Goal: Task Accomplishment & Management: Manage account settings

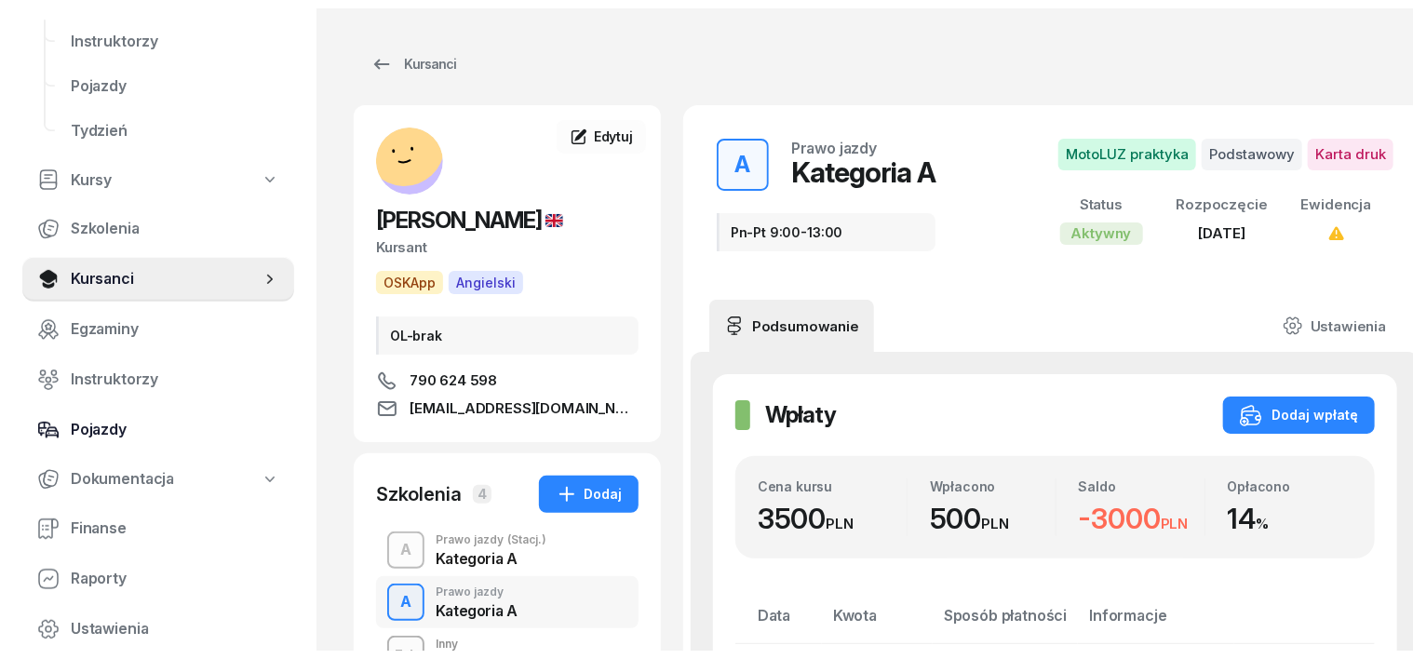
scroll to position [233, 0]
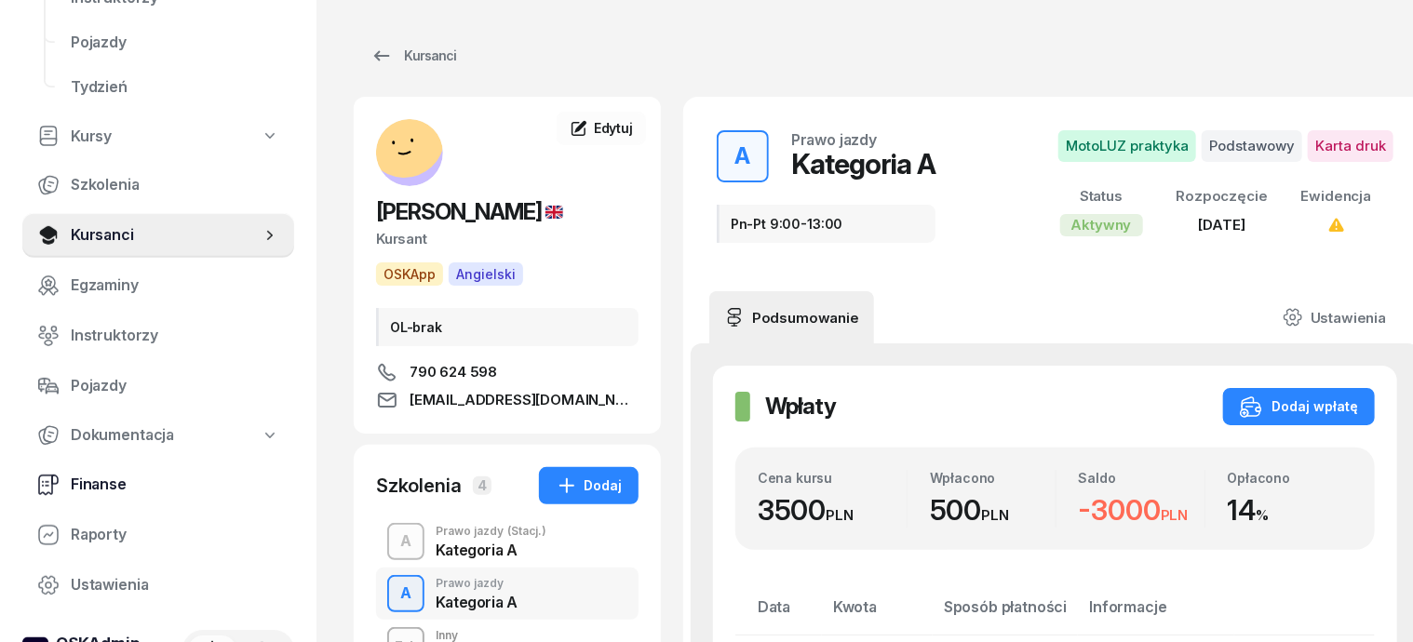
click at [93, 484] on span "Finanse" at bounding box center [175, 485] width 208 height 24
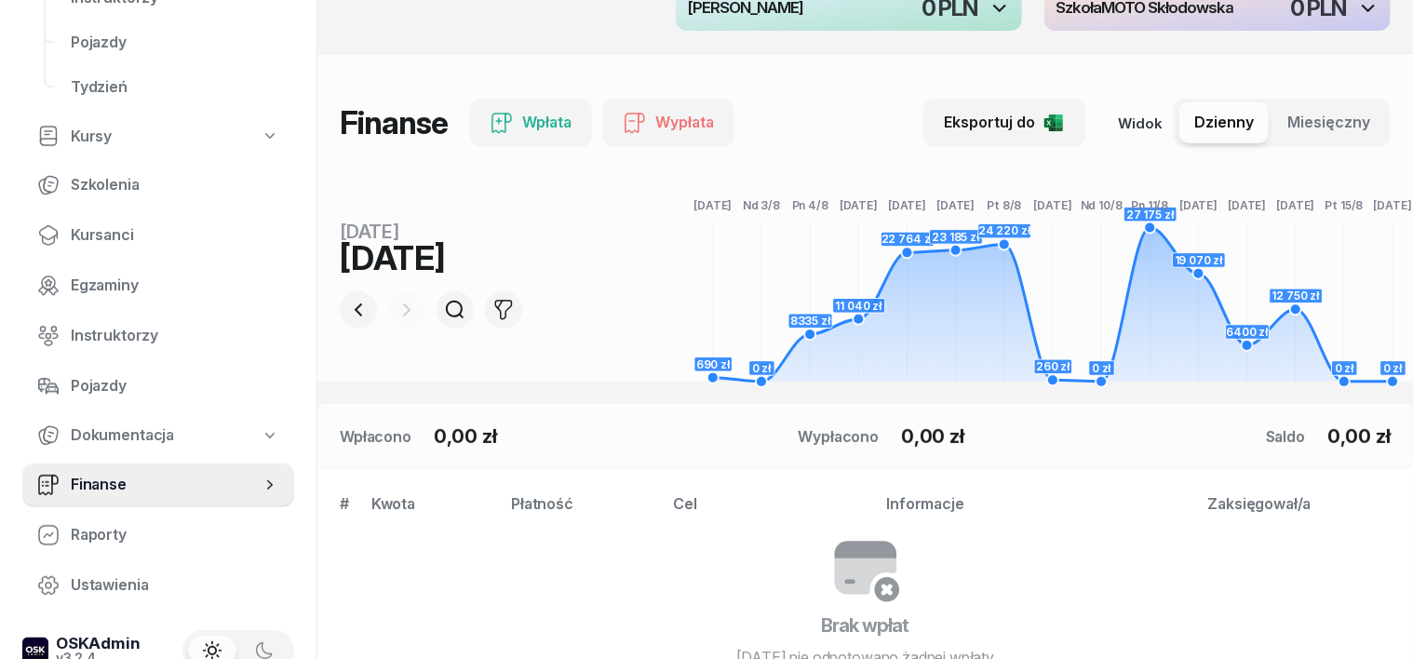
scroll to position [233, 0]
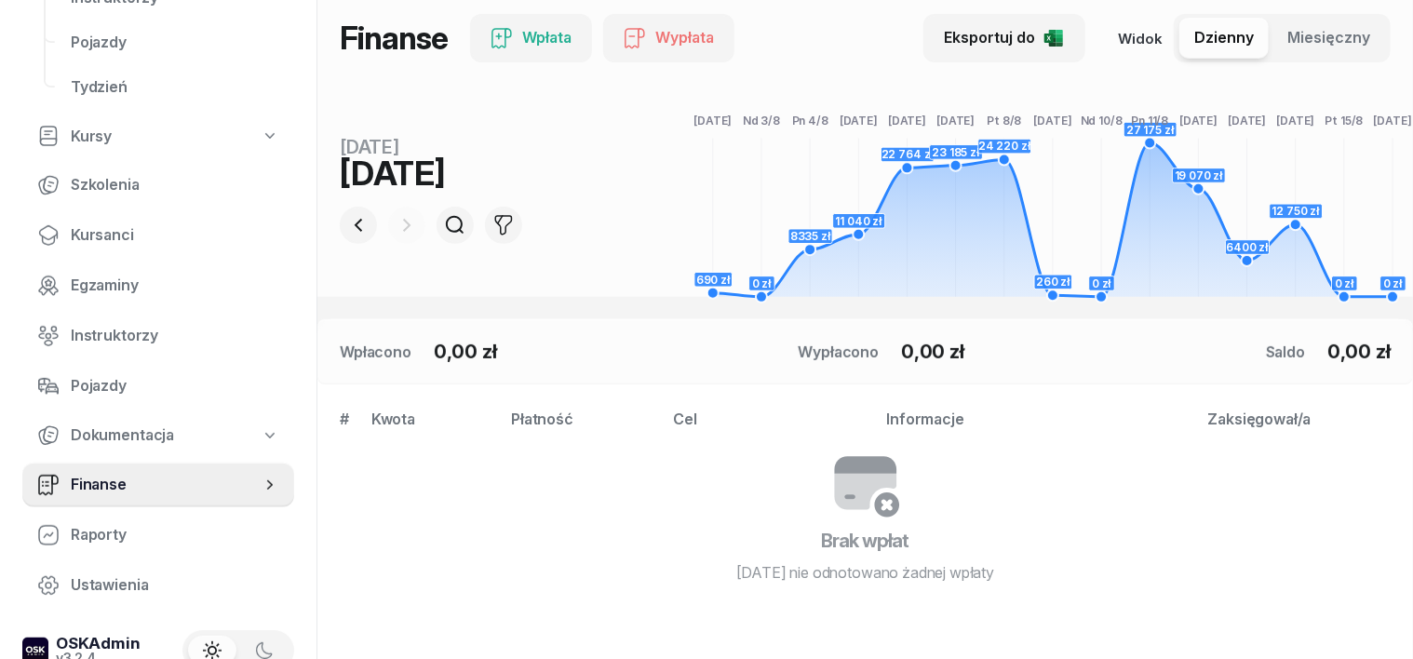
click at [388, 227] on div at bounding box center [406, 225] width 37 height 37
click at [347, 230] on icon "button" at bounding box center [358, 225] width 22 height 22
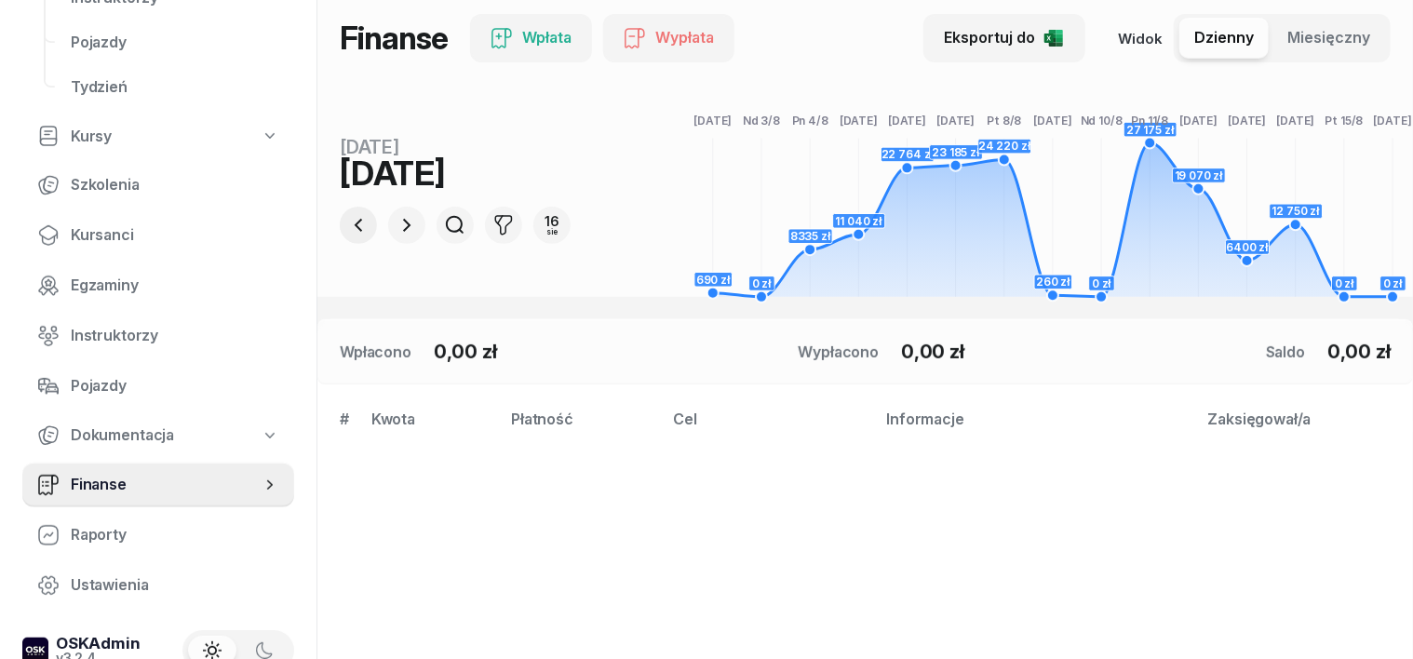
click at [347, 230] on icon "button" at bounding box center [358, 225] width 22 height 22
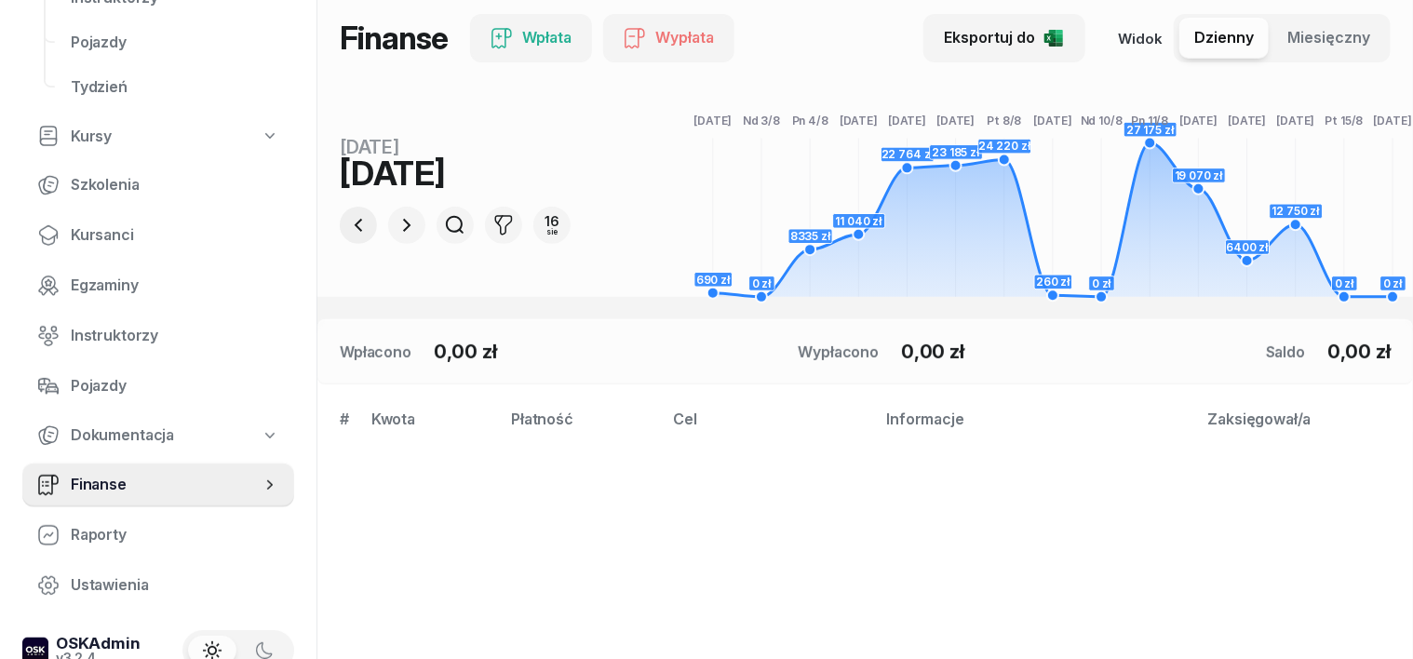
click at [347, 230] on icon "button" at bounding box center [358, 225] width 22 height 22
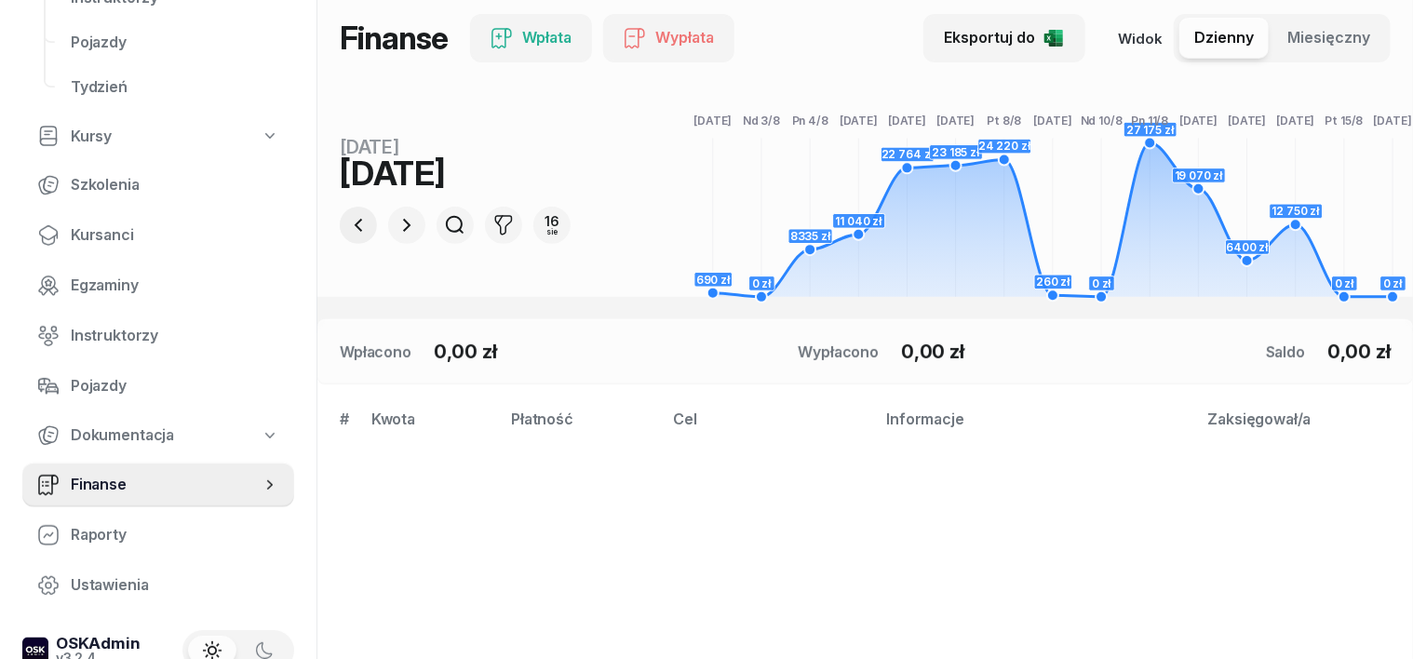
click at [347, 230] on icon "button" at bounding box center [358, 225] width 22 height 22
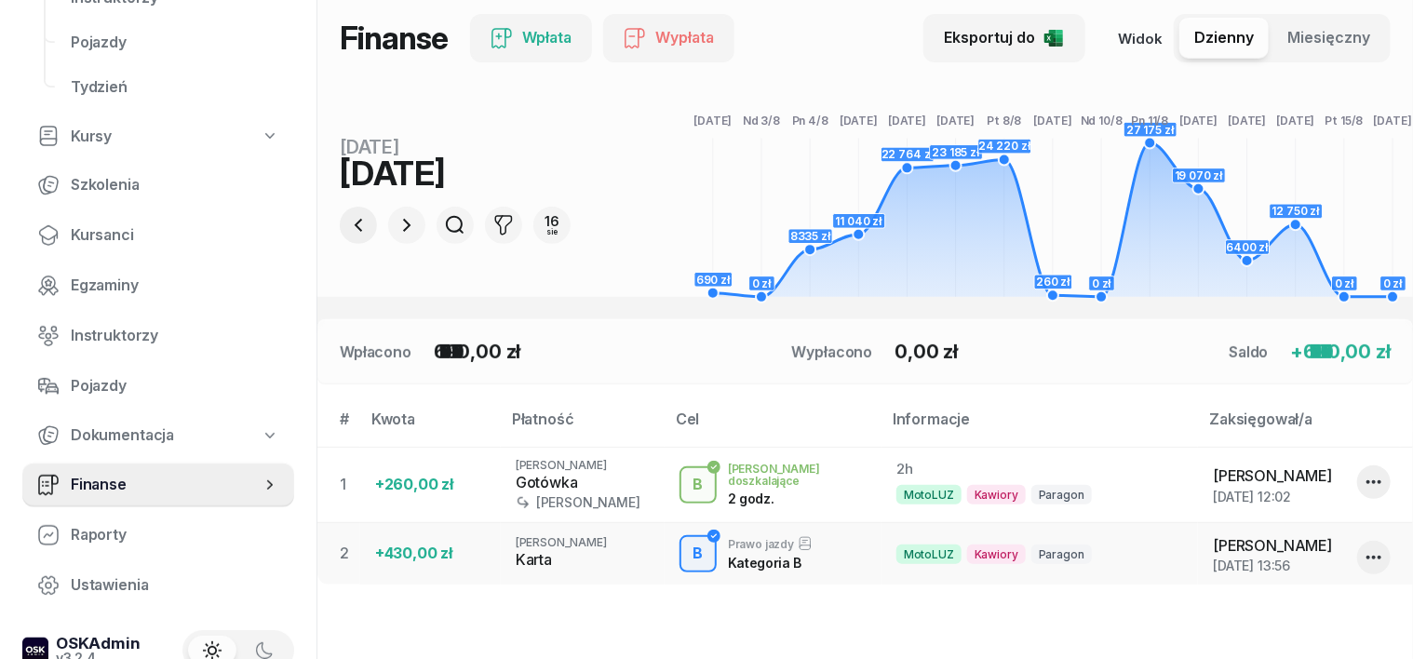
click at [347, 229] on icon "button" at bounding box center [358, 225] width 22 height 22
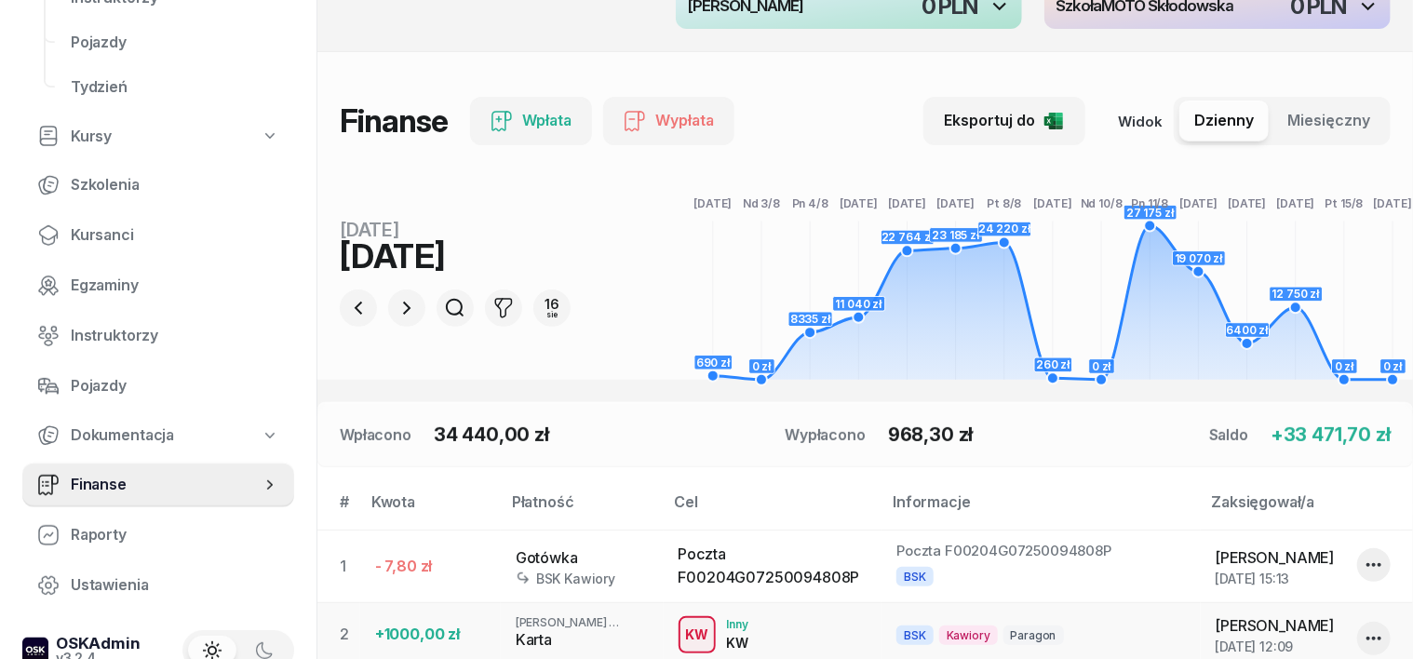
scroll to position [115, 0]
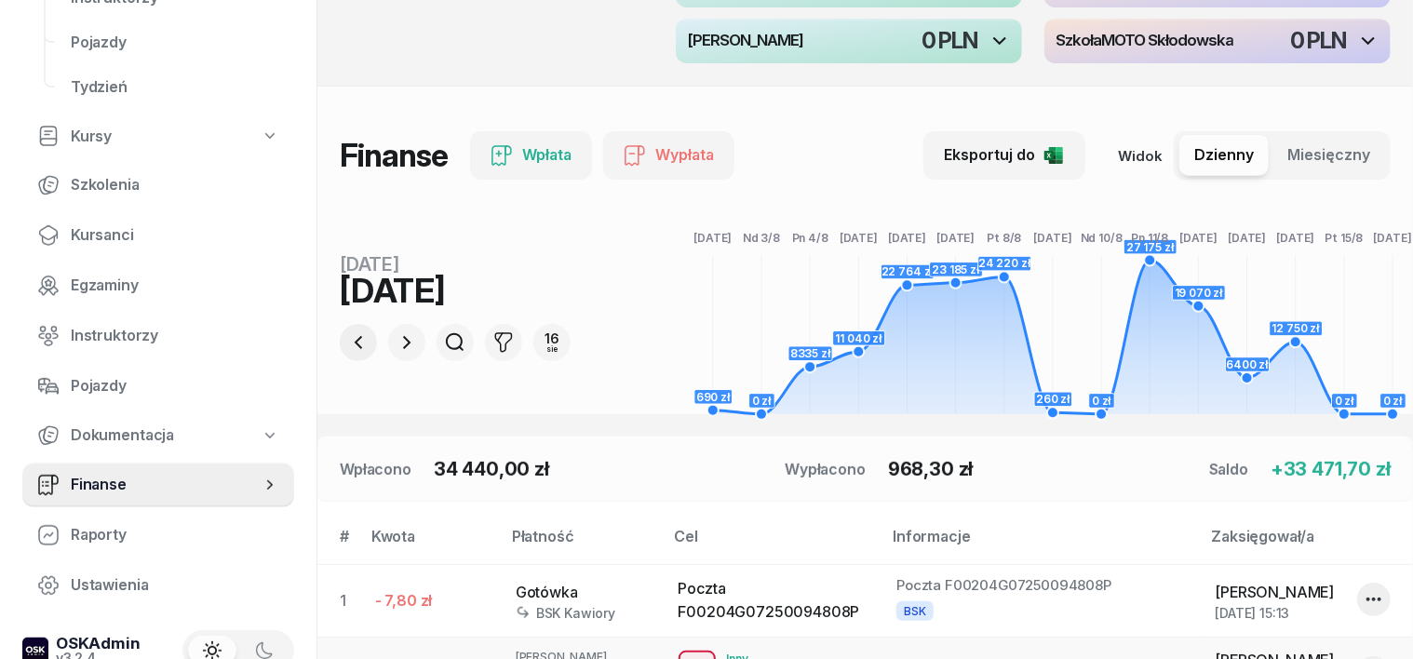
click at [347, 344] on icon "button" at bounding box center [358, 342] width 22 height 22
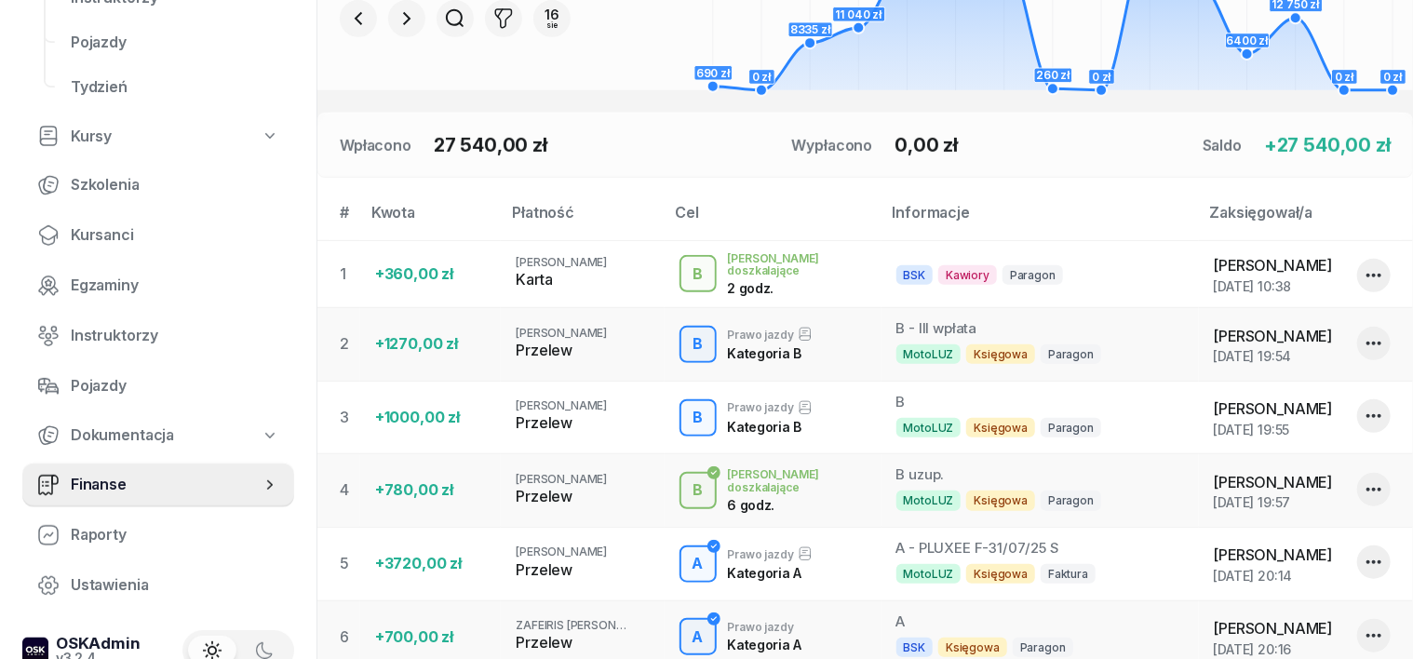
scroll to position [233, 0]
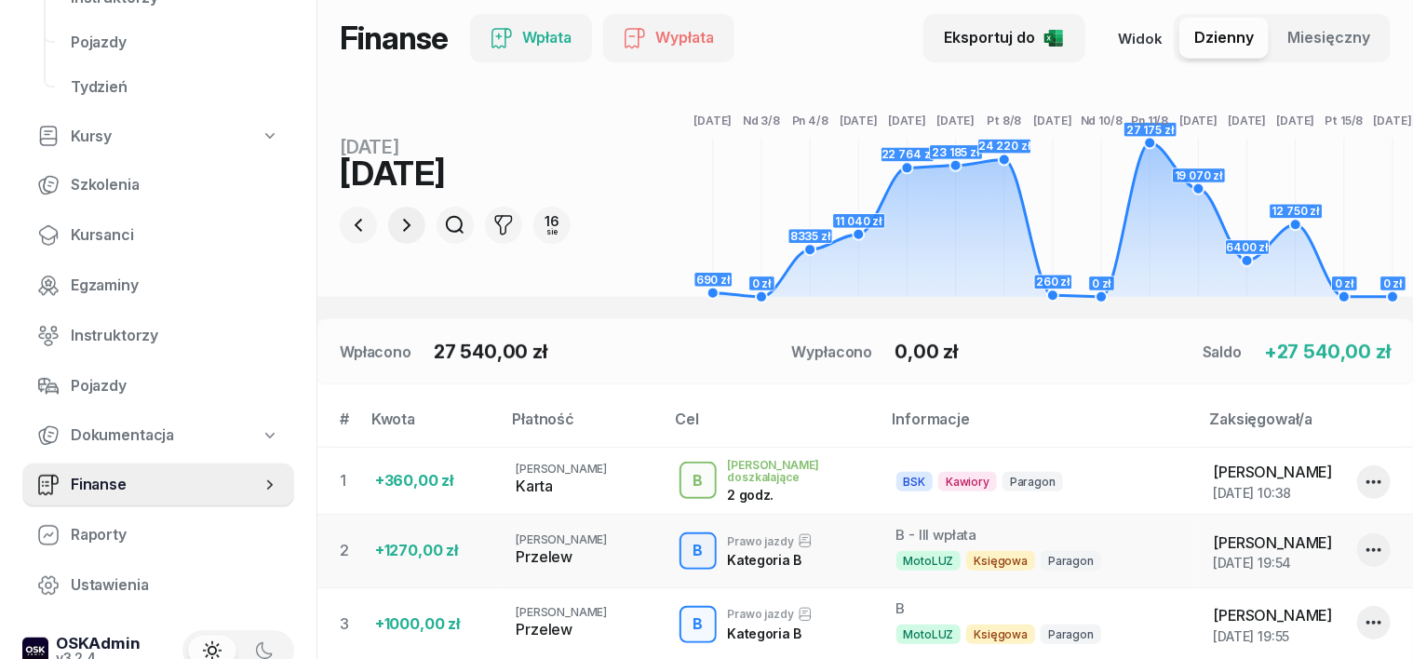
click at [396, 225] on icon "button" at bounding box center [407, 225] width 22 height 22
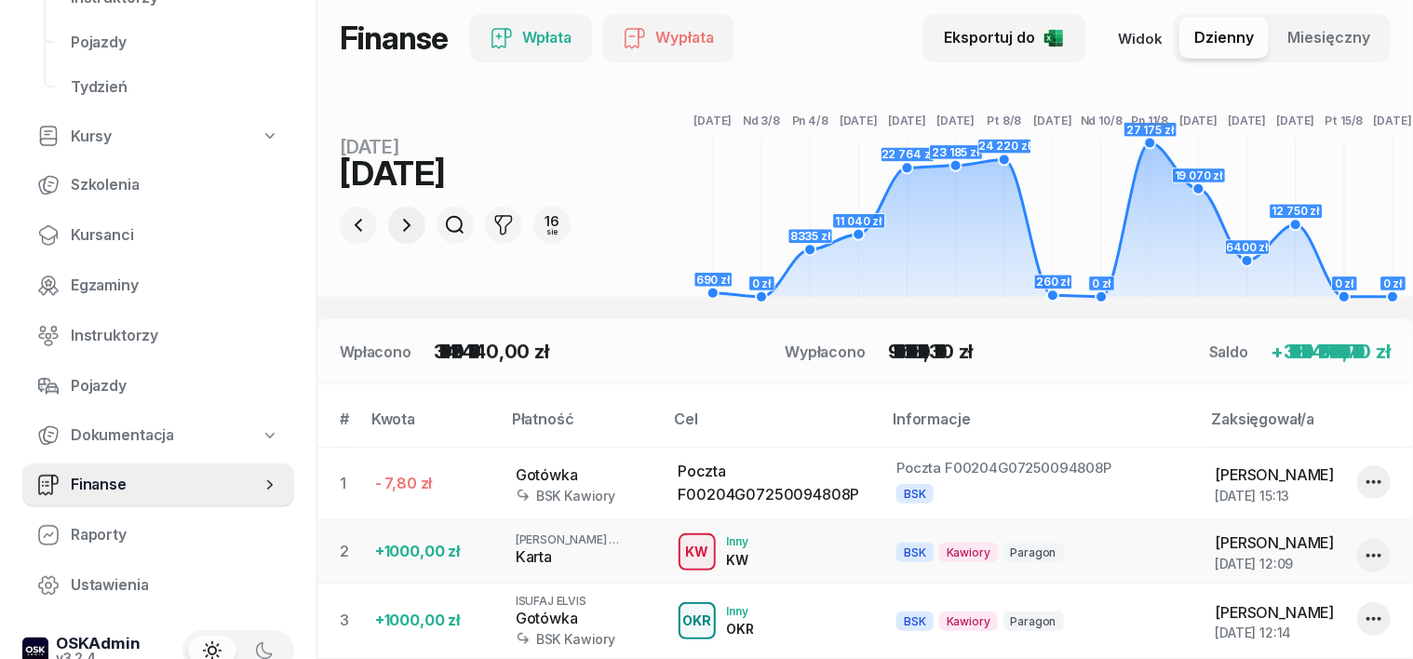
click at [396, 225] on icon "button" at bounding box center [407, 225] width 22 height 22
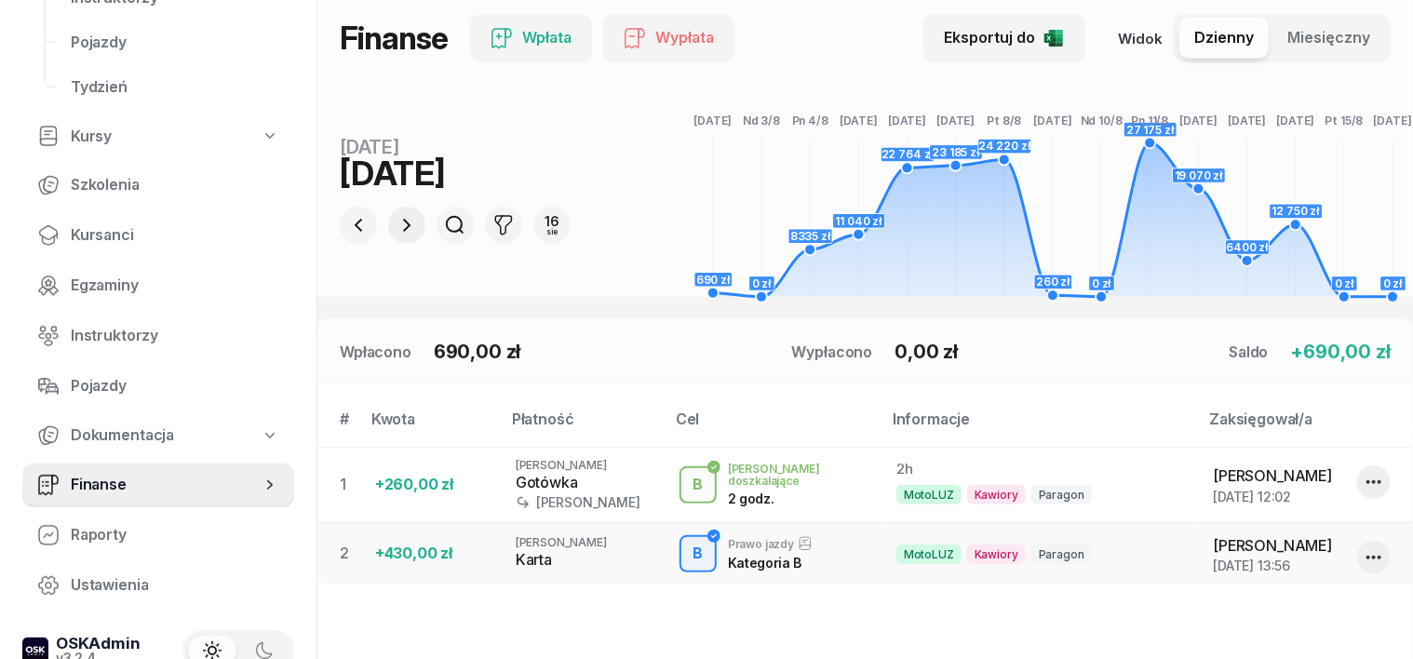
click at [396, 227] on icon "button" at bounding box center [407, 225] width 22 height 22
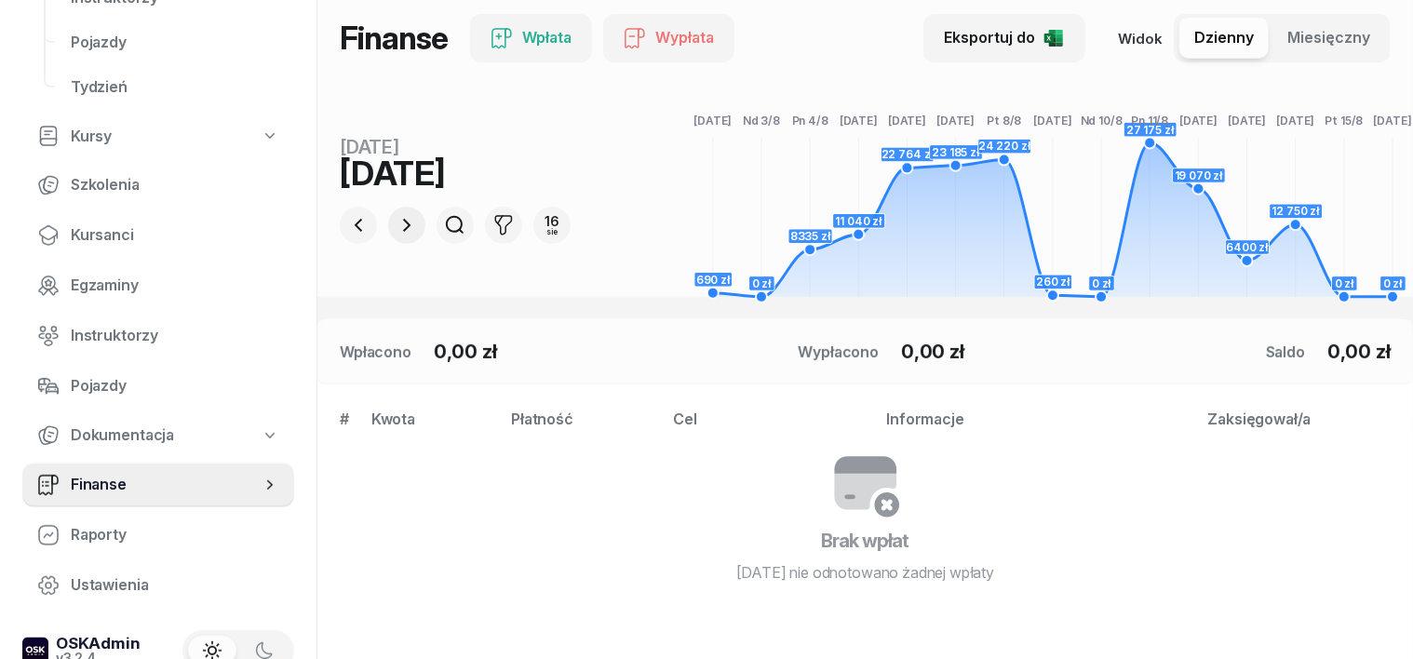
click at [396, 227] on icon "button" at bounding box center [407, 225] width 22 height 22
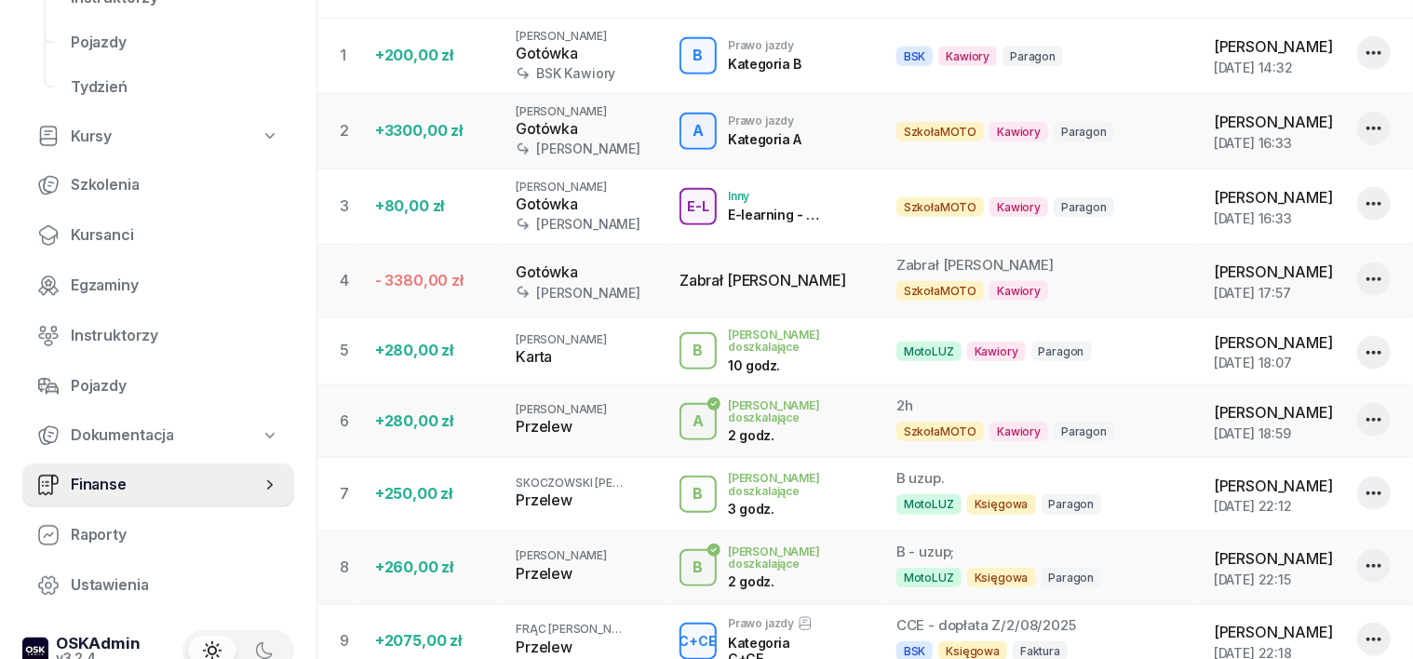
scroll to position [334, 0]
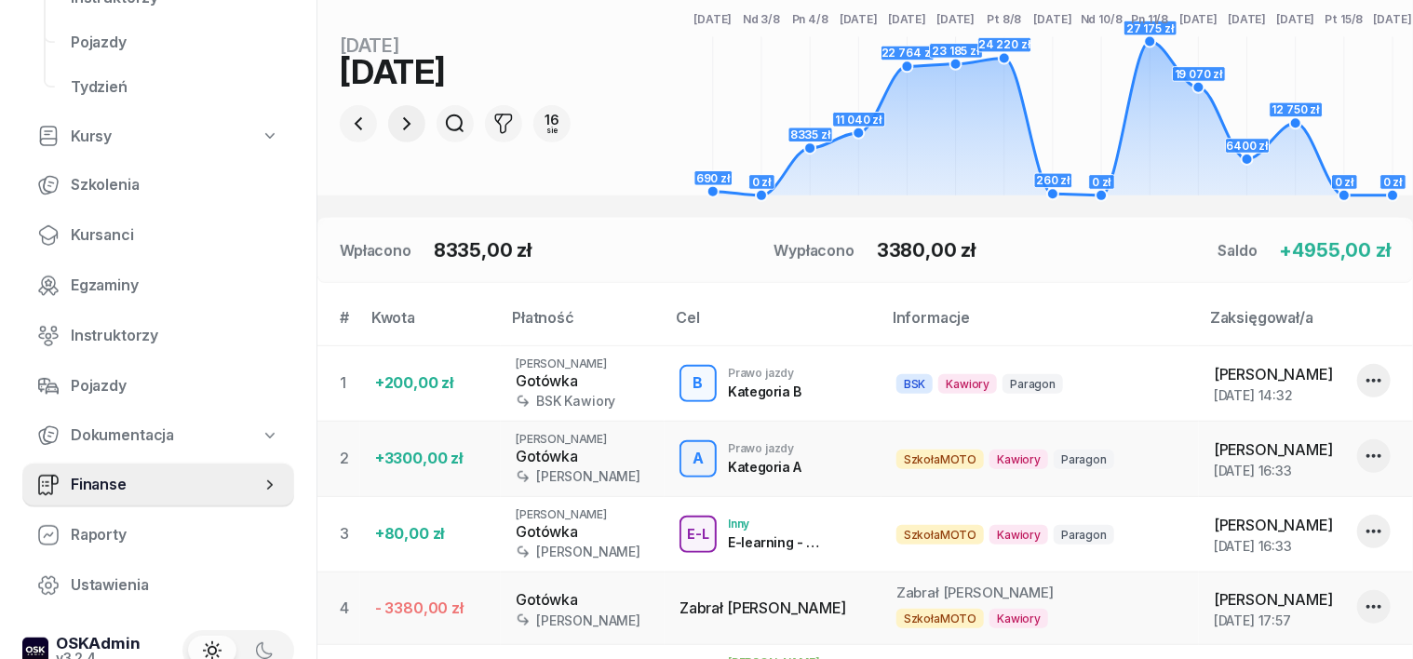
click at [396, 123] on icon "button" at bounding box center [407, 124] width 22 height 22
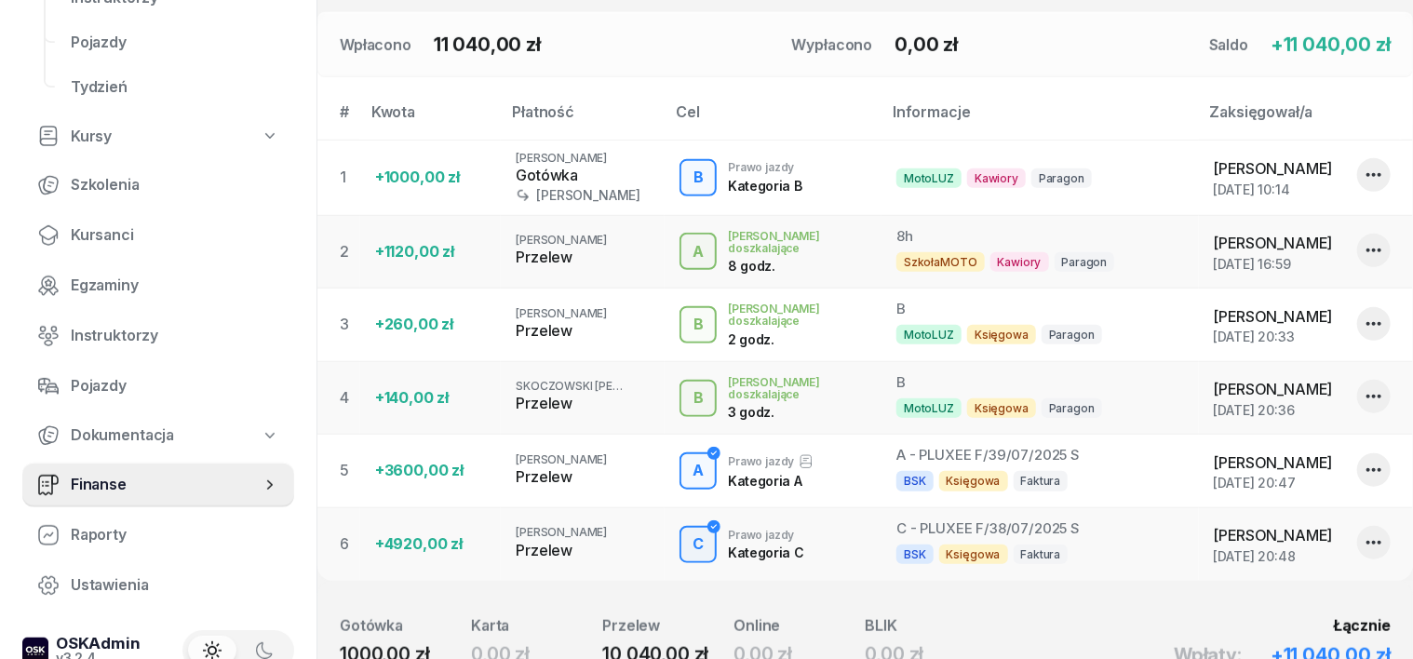
scroll to position [567, 0]
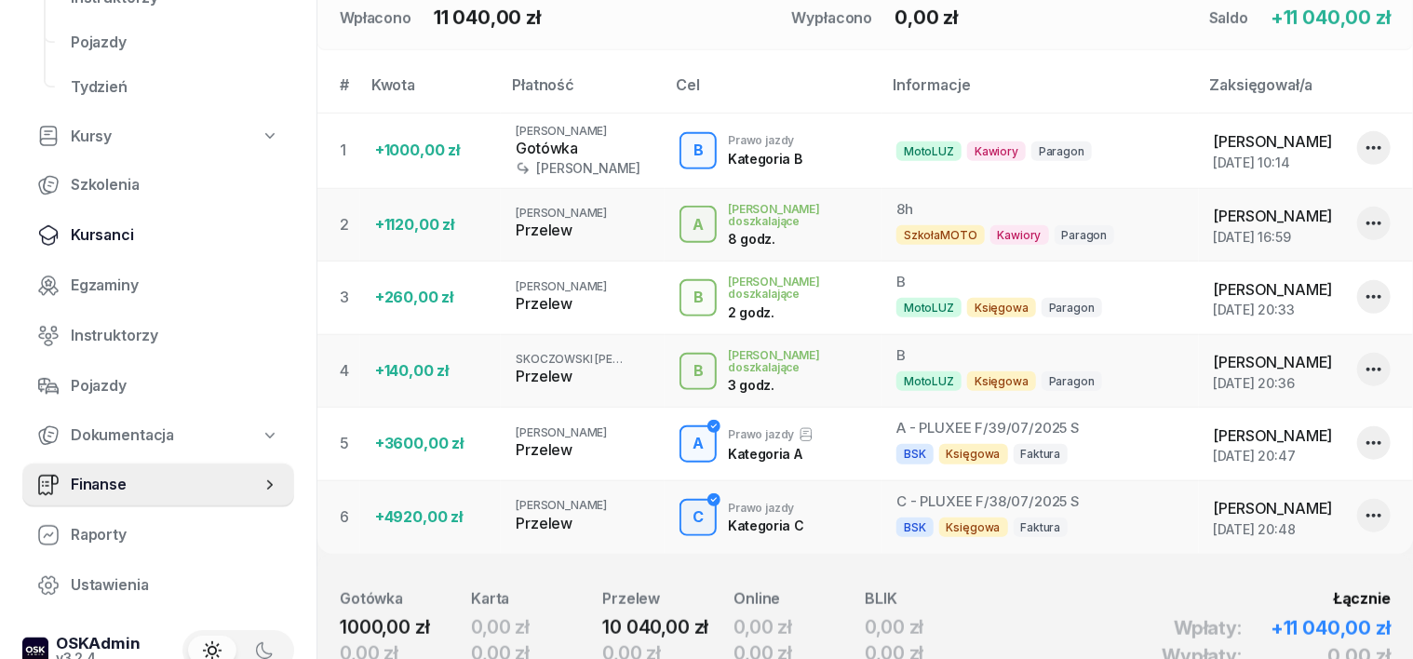
click at [109, 237] on span "Kursanci" at bounding box center [175, 235] width 208 height 24
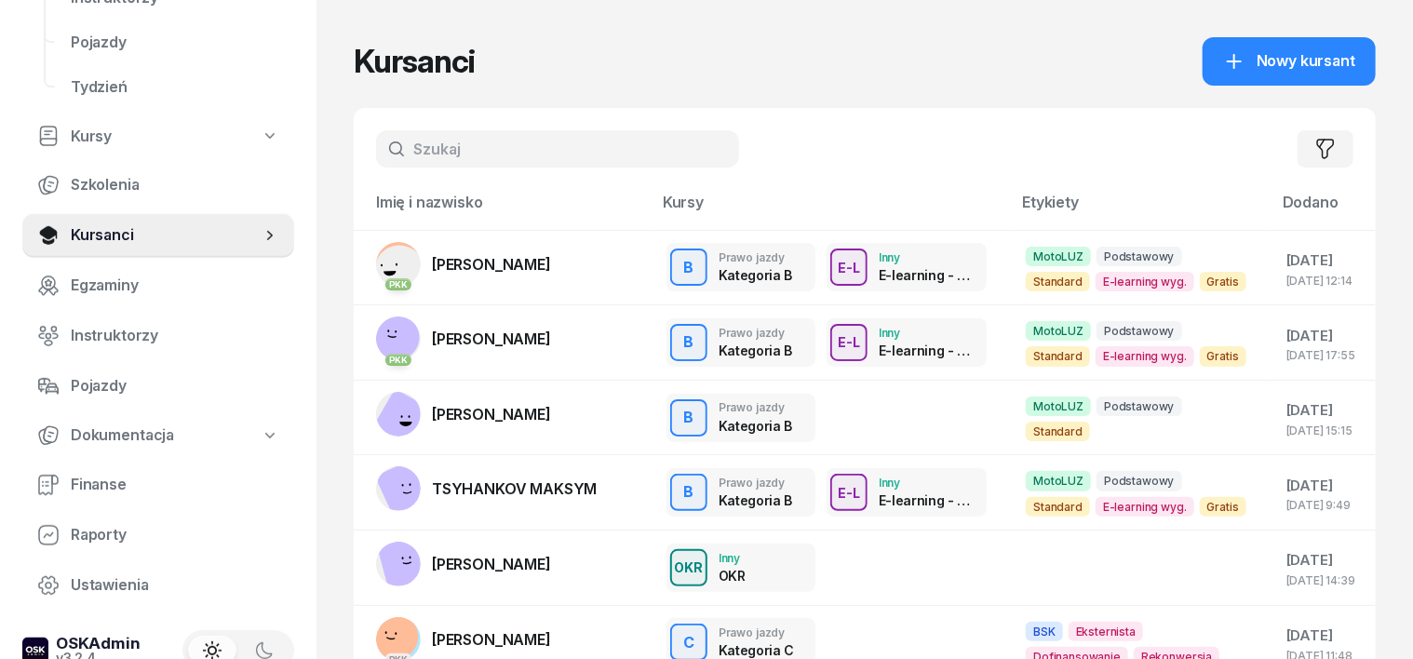
click at [406, 136] on input "text" at bounding box center [557, 148] width 363 height 37
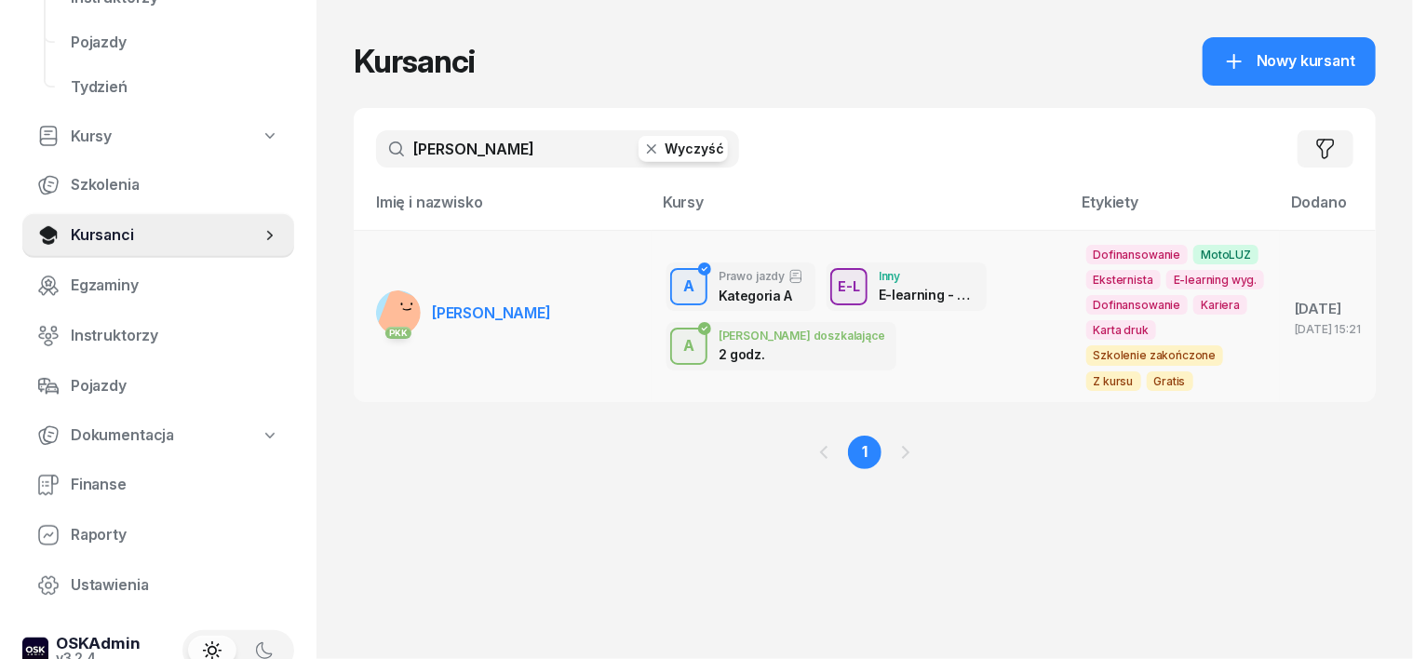
type input "[PERSON_NAME]"
click at [376, 312] on rect at bounding box center [405, 317] width 58 height 58
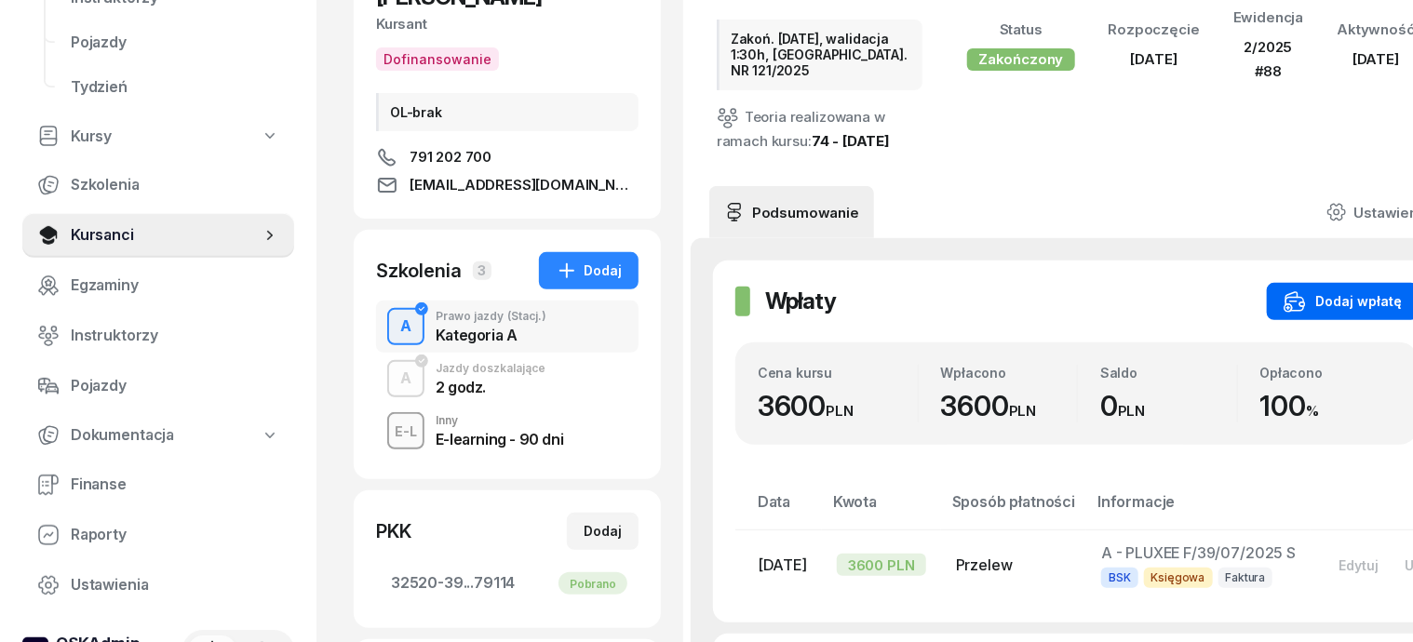
scroll to position [233, 0]
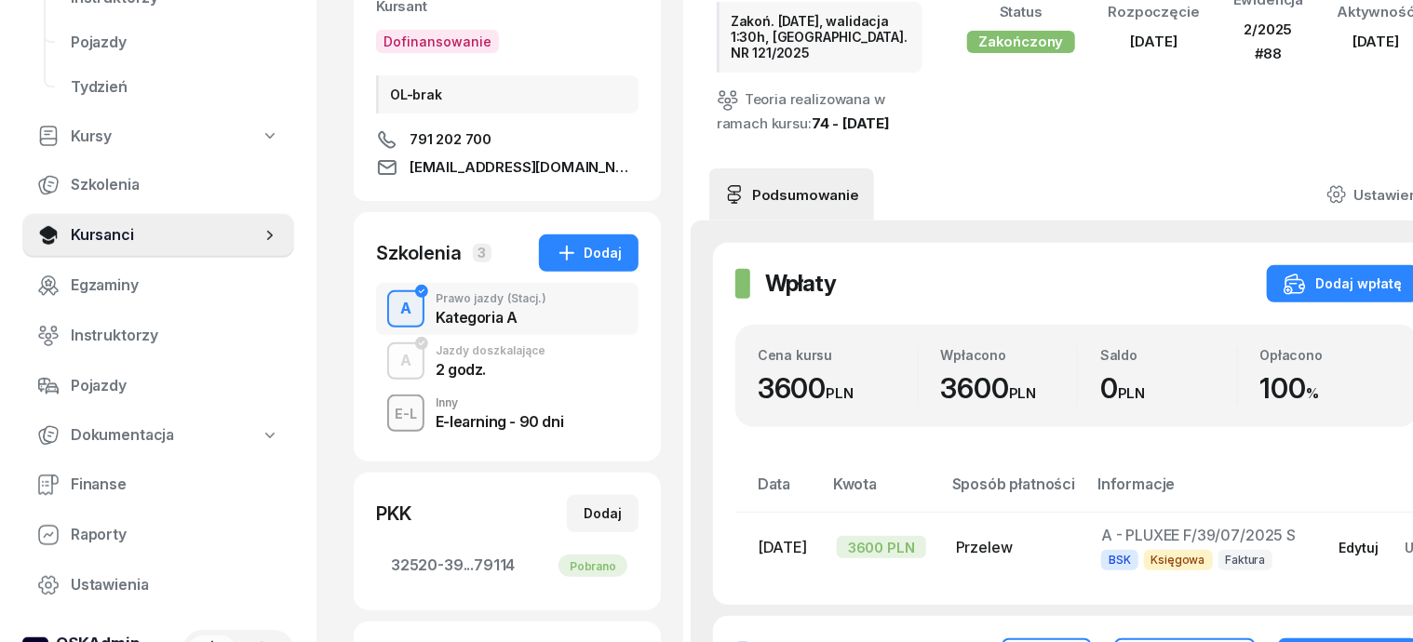
click at [1338, 540] on div "Edytuj" at bounding box center [1358, 548] width 40 height 16
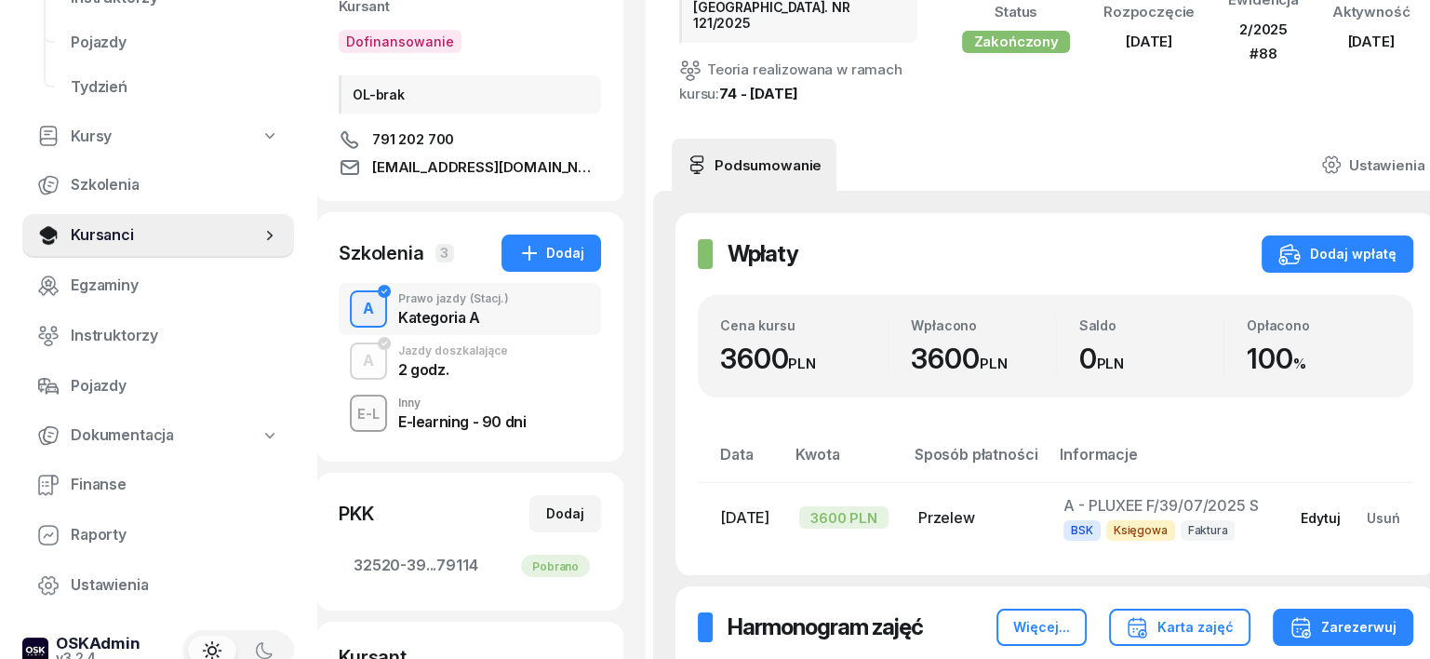
select select "transfer"
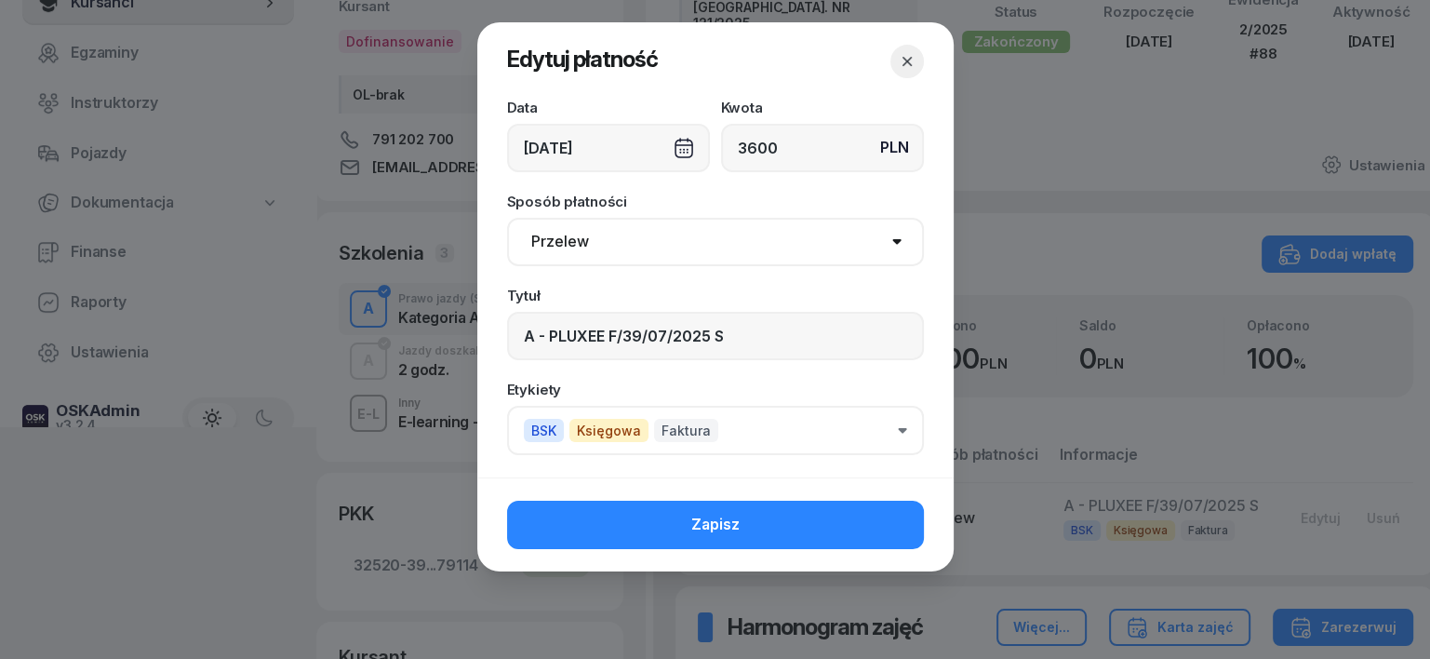
click at [551, 435] on span "BSK" at bounding box center [544, 430] width 40 height 23
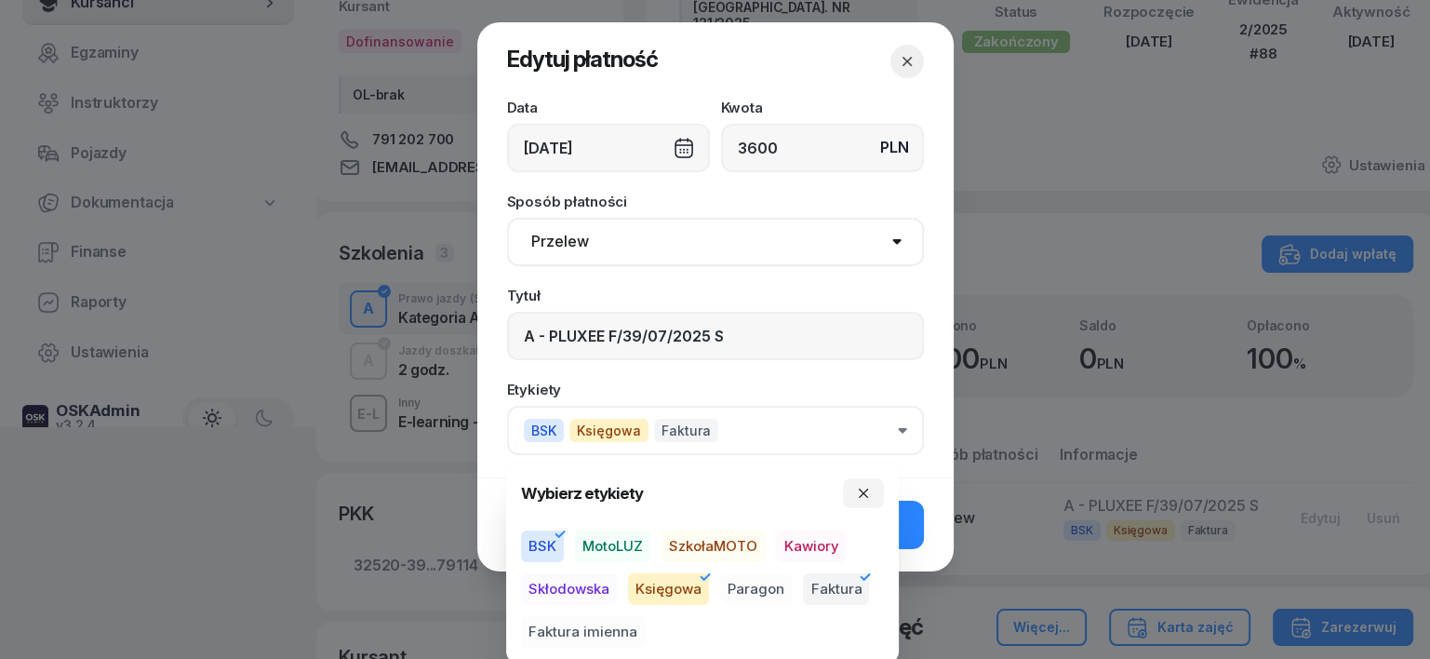
click at [624, 547] on span "MotoLUZ" at bounding box center [612, 546] width 75 height 32
click at [562, 531] on icon "button" at bounding box center [560, 534] width 22 height 22
click at [863, 491] on icon "button" at bounding box center [863, 493] width 9 height 9
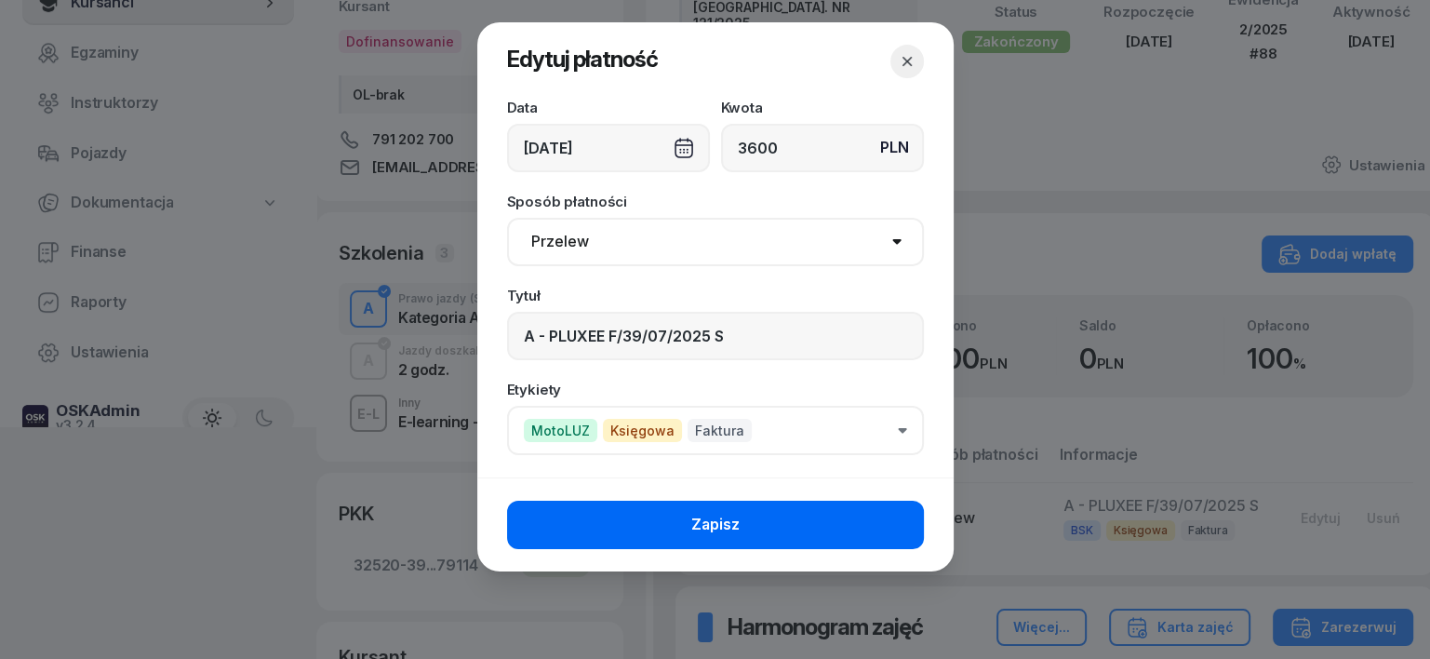
click at [885, 530] on button "Zapisz" at bounding box center [715, 525] width 417 height 48
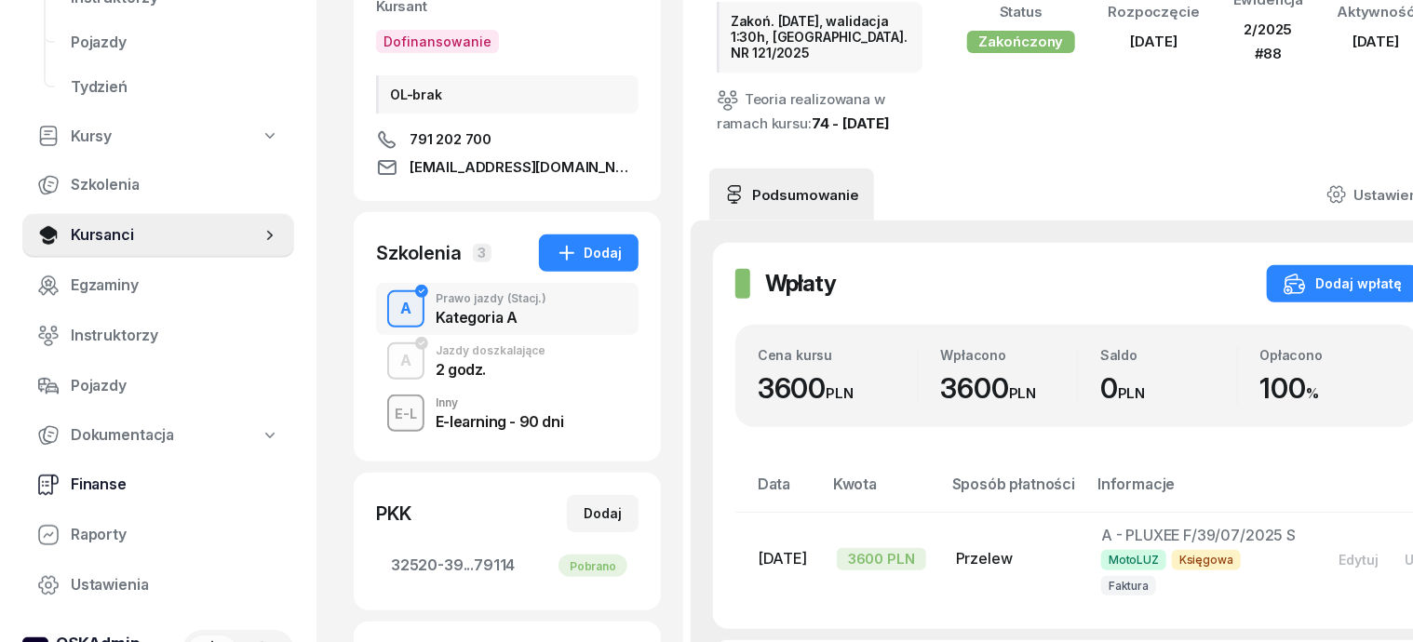
click at [87, 484] on span "Finanse" at bounding box center [175, 485] width 208 height 24
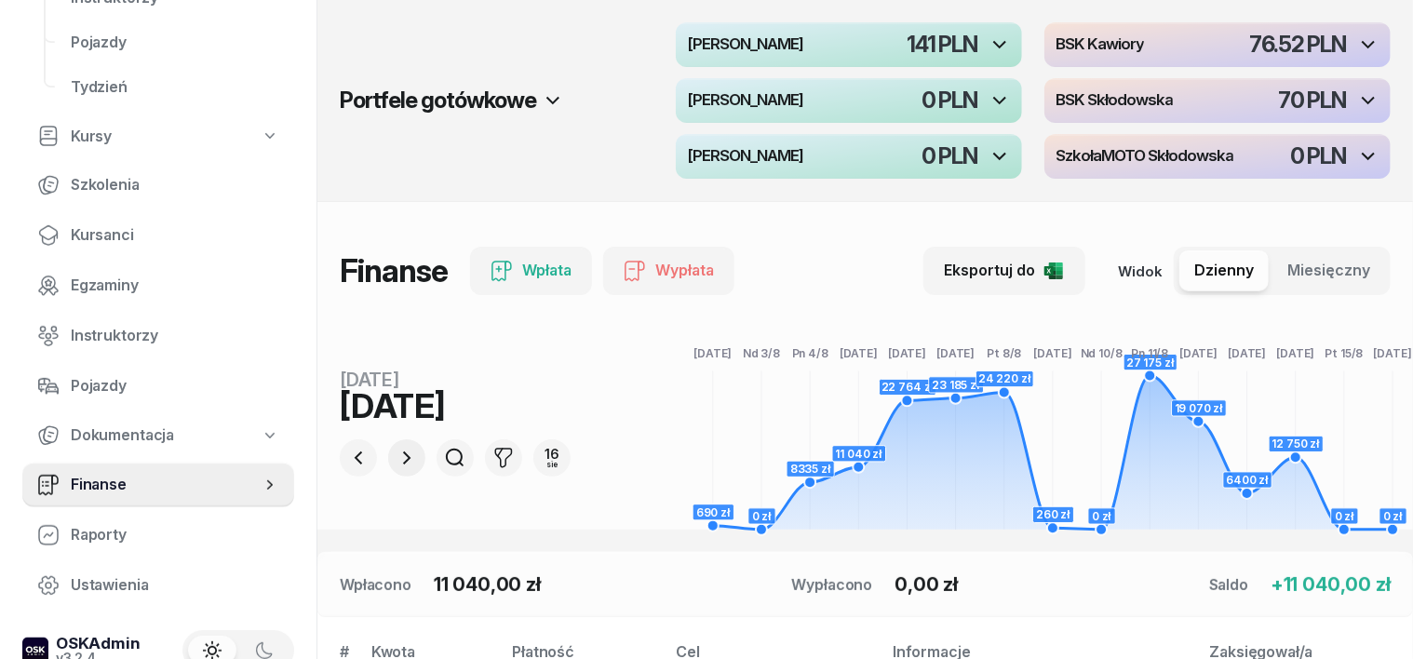
click at [396, 462] on icon "button" at bounding box center [407, 458] width 22 height 22
click at [347, 458] on icon "button" at bounding box center [358, 458] width 22 height 22
click at [396, 450] on icon "button" at bounding box center [407, 458] width 22 height 22
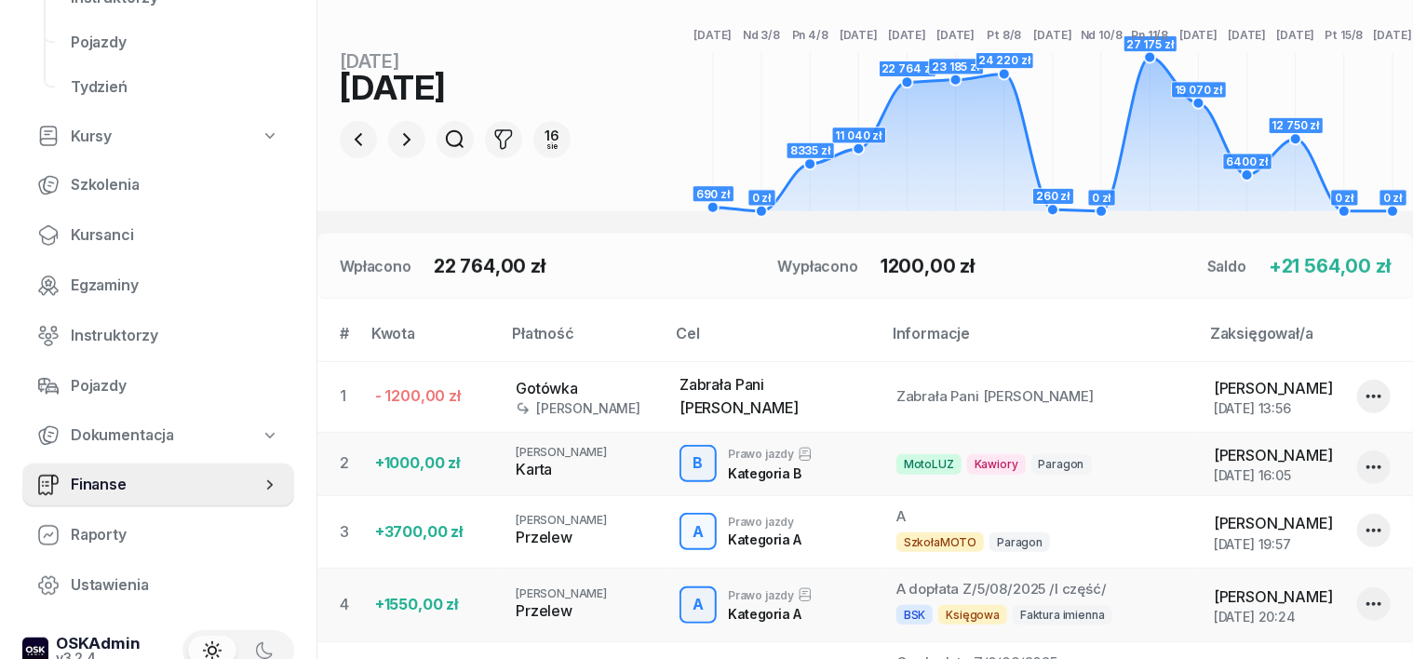
scroll to position [115, 0]
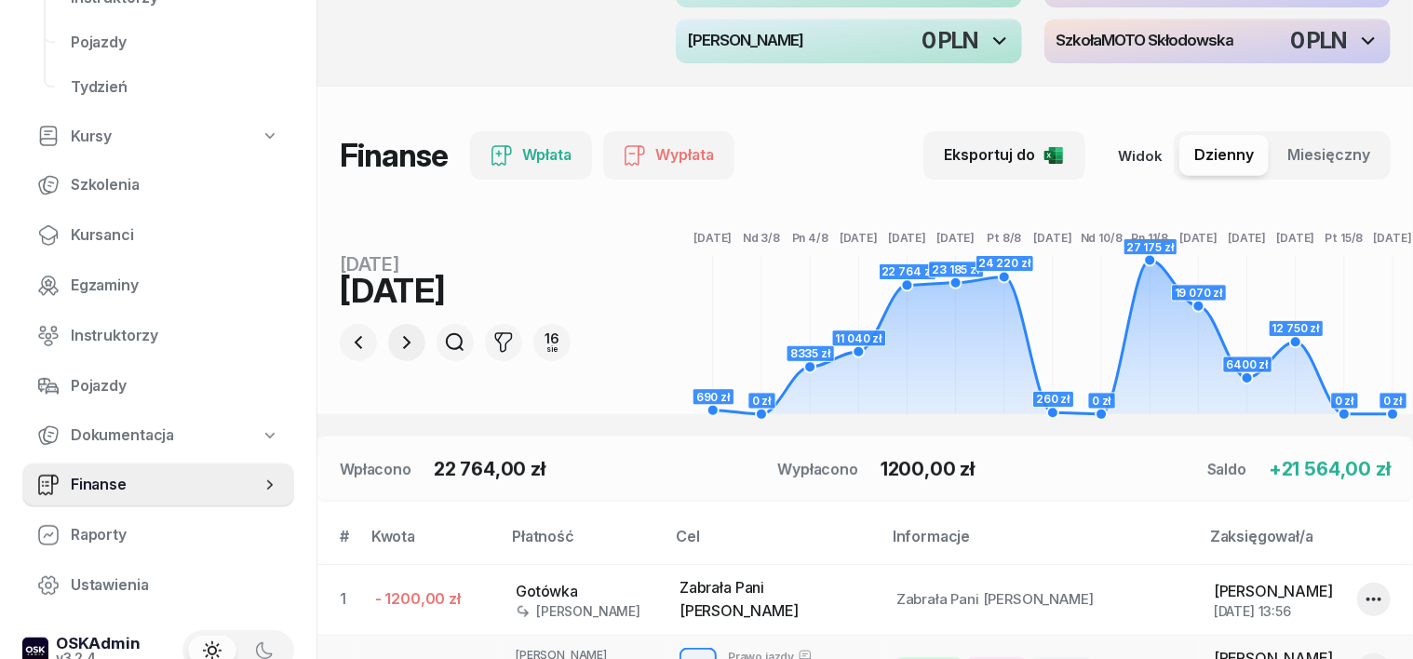
click at [396, 335] on icon "button" at bounding box center [407, 342] width 22 height 22
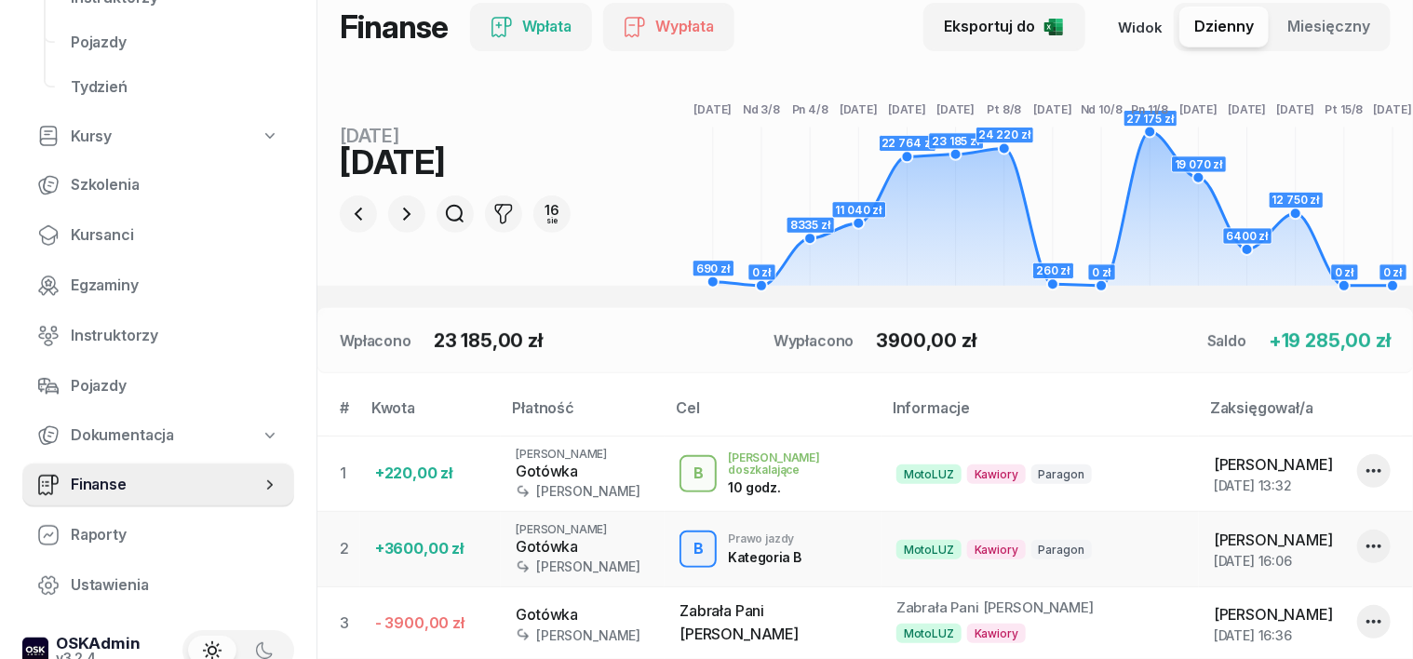
scroll to position [233, 0]
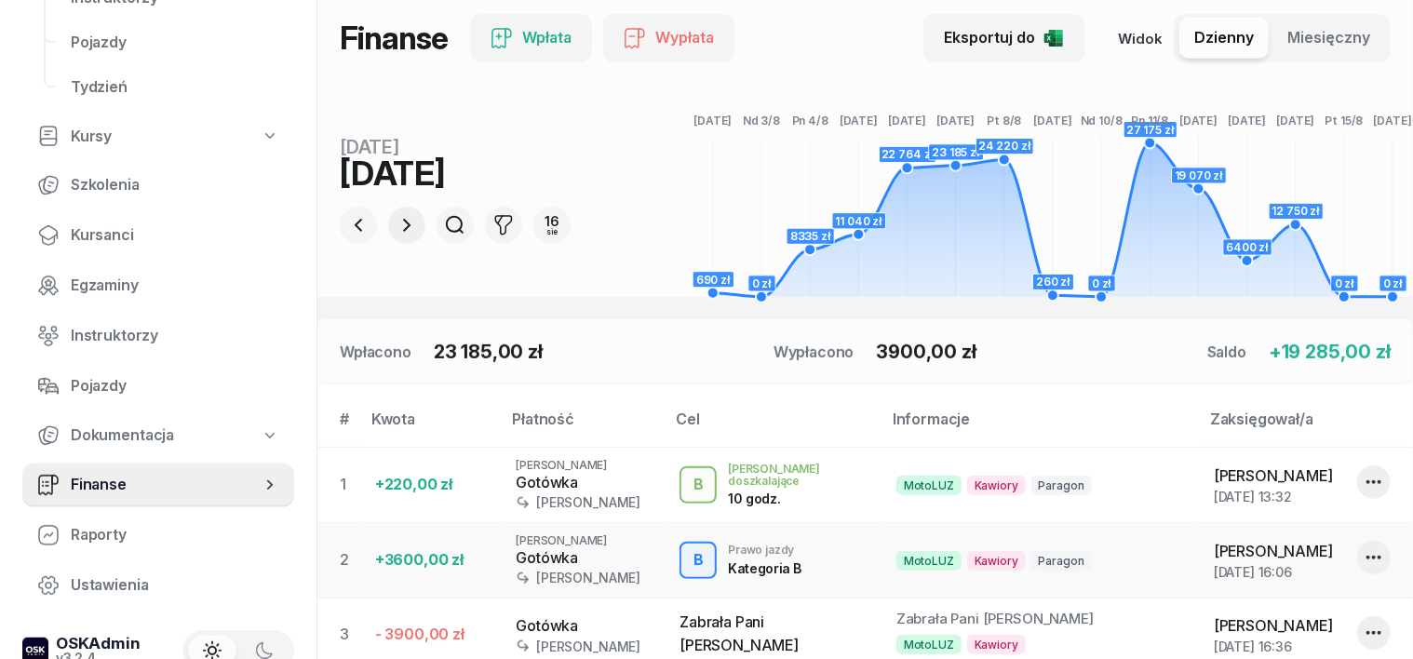
click at [396, 226] on icon "button" at bounding box center [407, 225] width 22 height 22
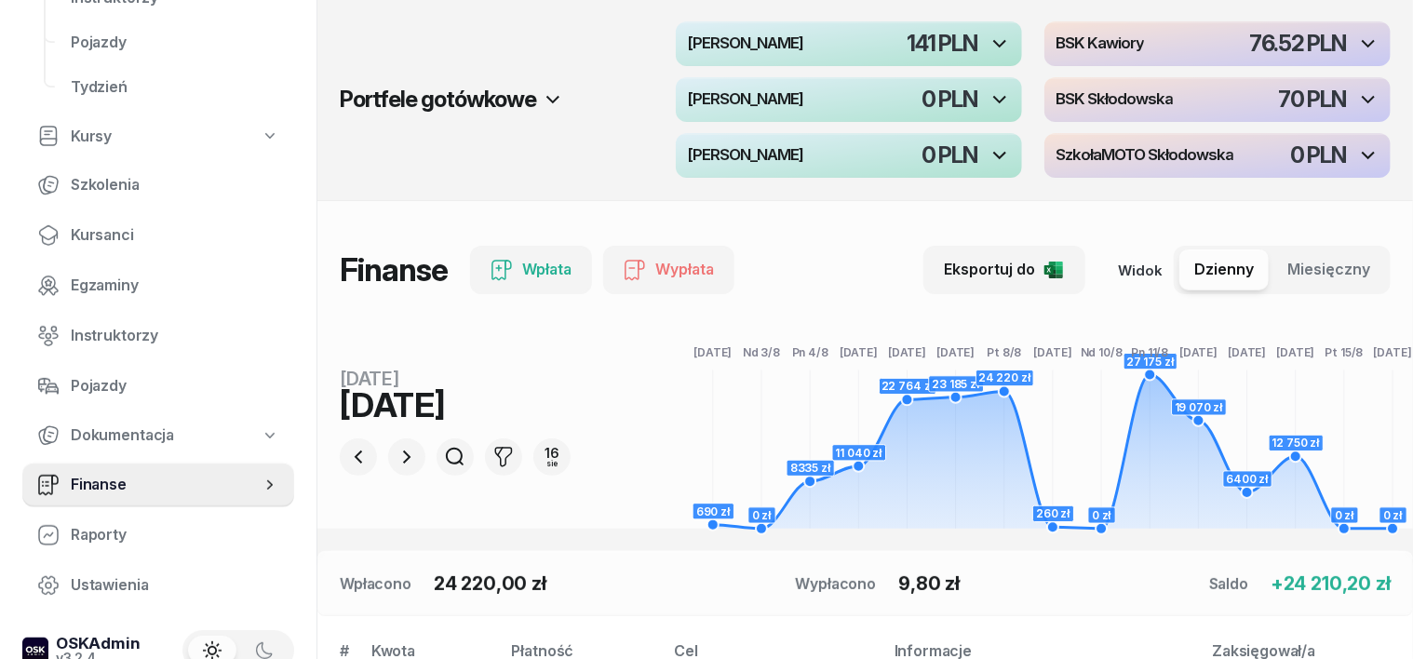
scroll to position [0, 0]
click at [403, 453] on icon "button" at bounding box center [406, 457] width 7 height 13
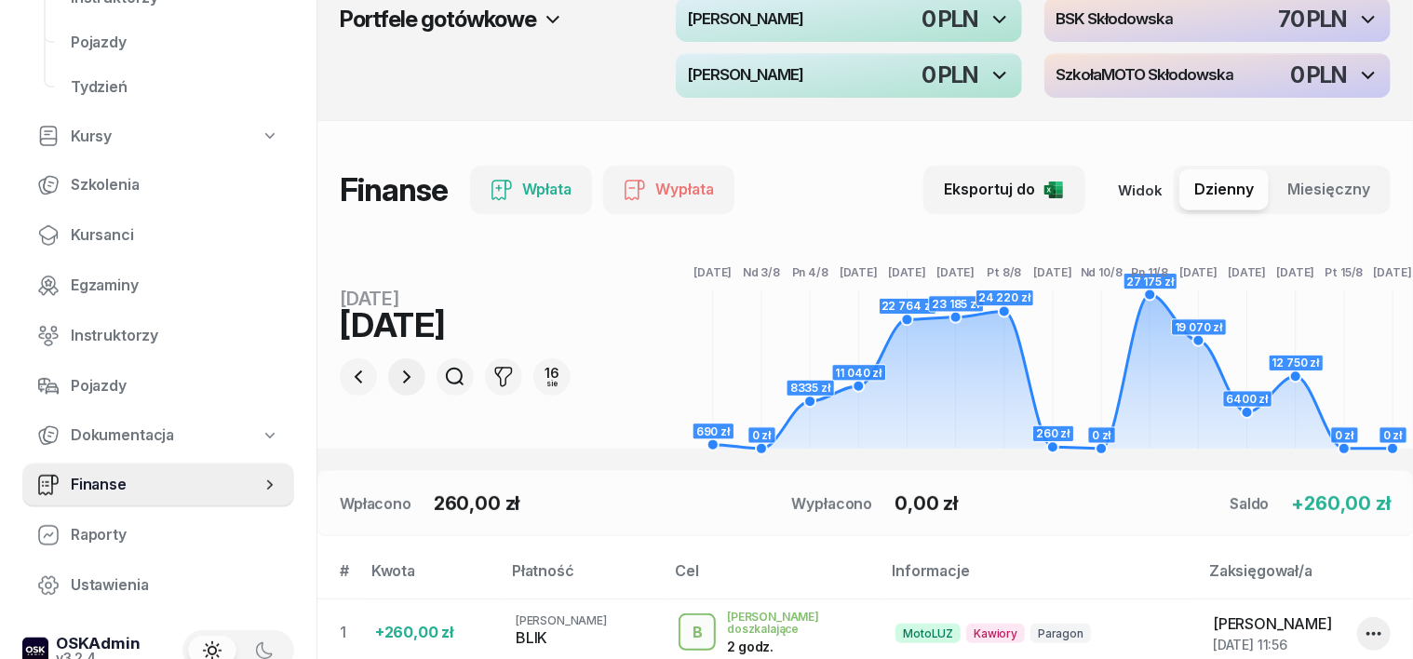
scroll to position [233, 0]
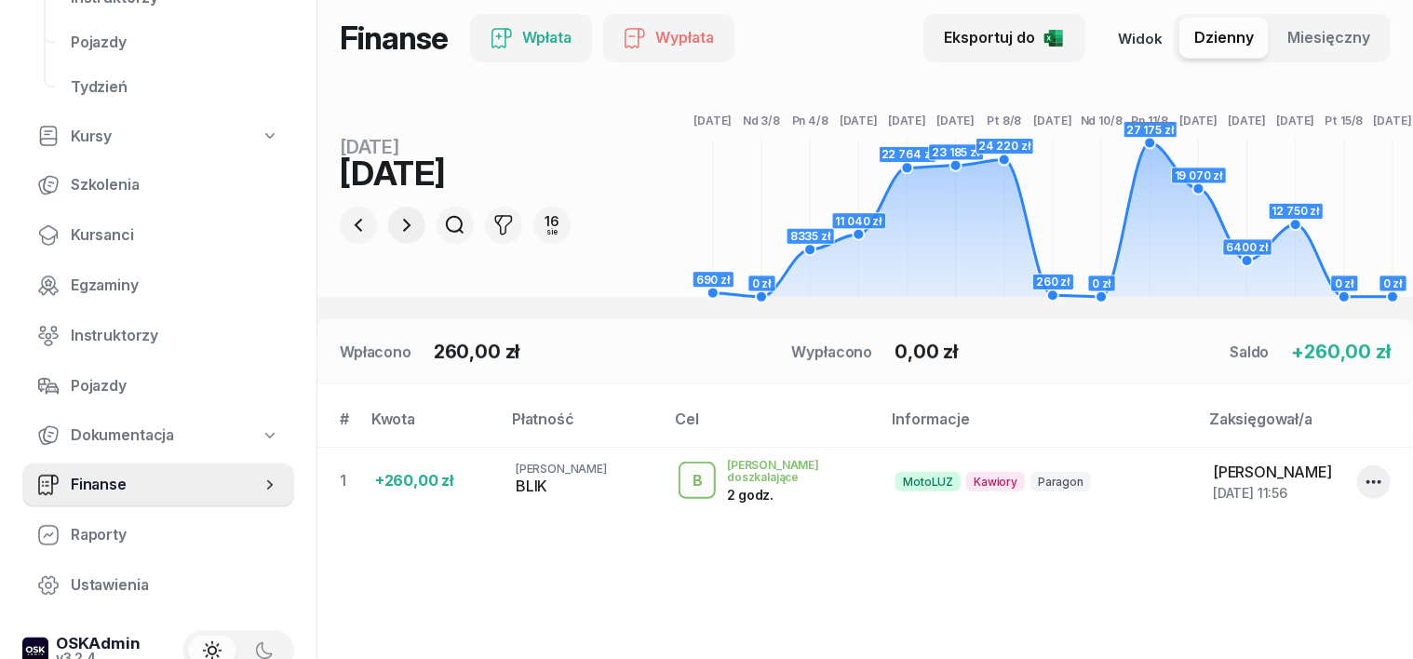
click at [396, 216] on icon "button" at bounding box center [407, 225] width 22 height 22
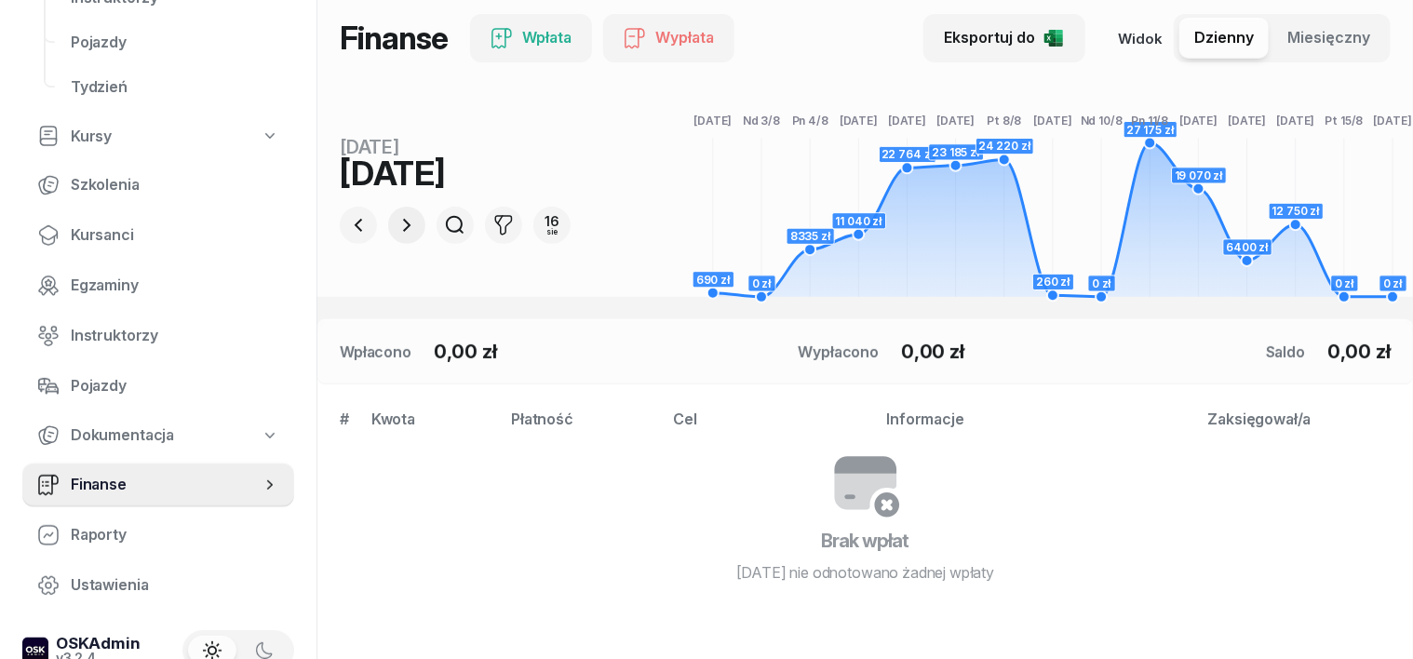
click at [396, 219] on icon "button" at bounding box center [407, 225] width 22 height 22
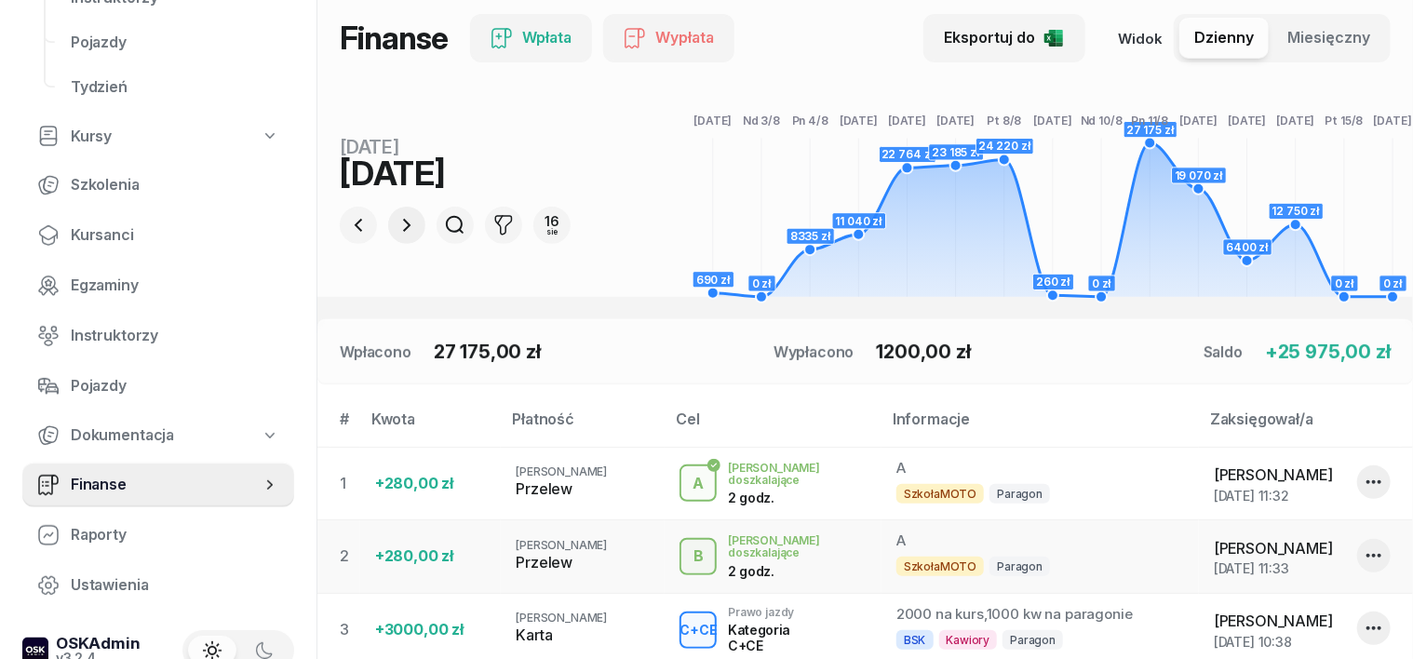
click at [396, 223] on icon "button" at bounding box center [407, 225] width 22 height 22
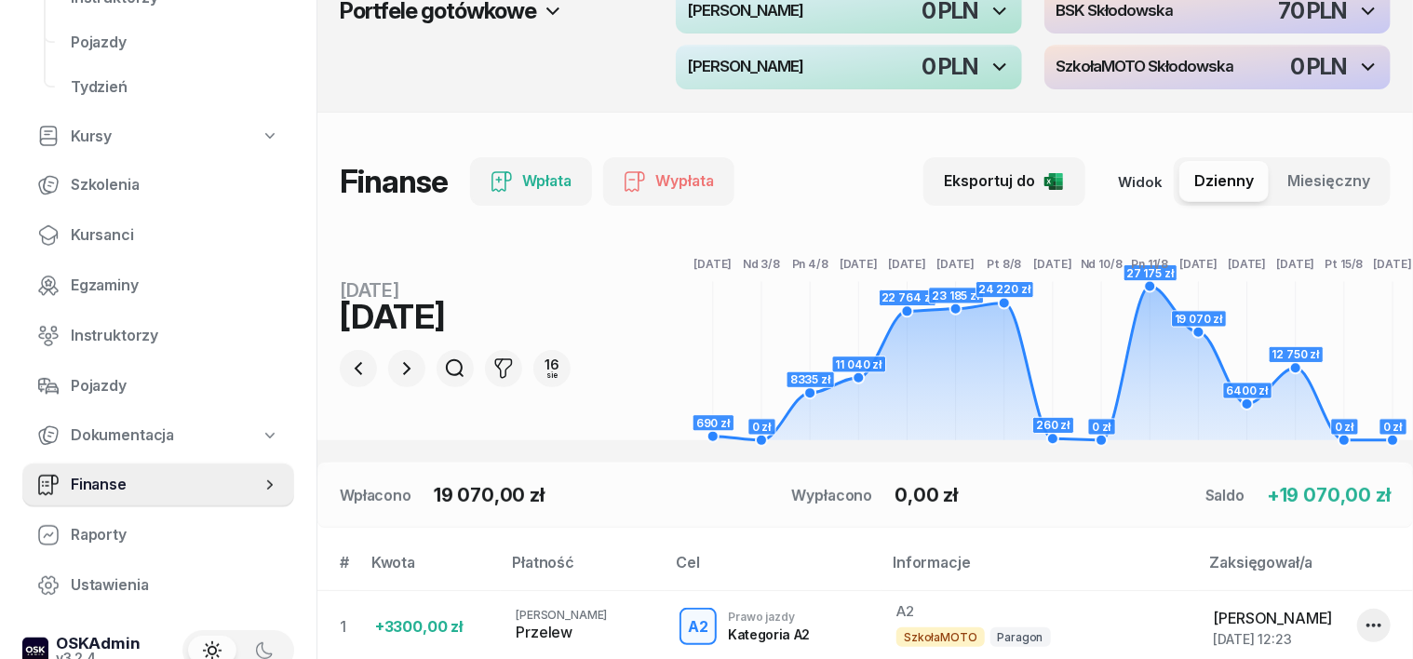
scroll to position [0, 0]
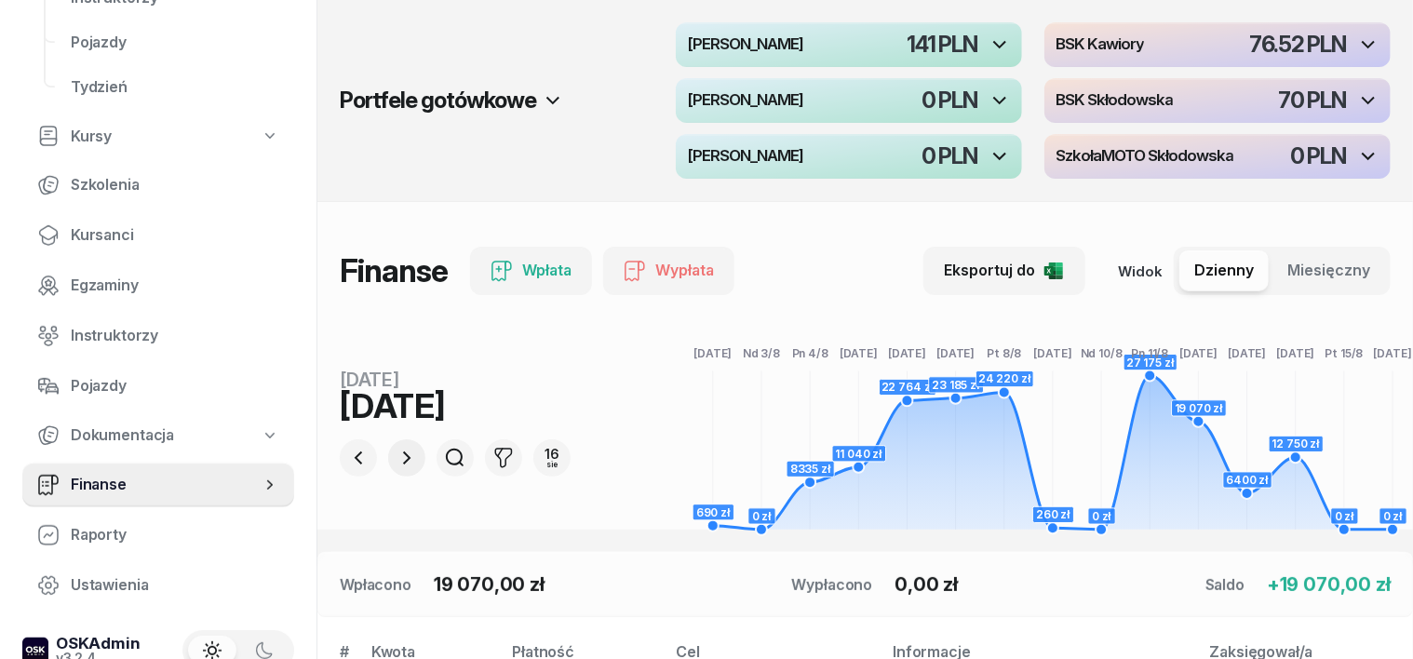
click at [396, 449] on icon "button" at bounding box center [407, 458] width 22 height 22
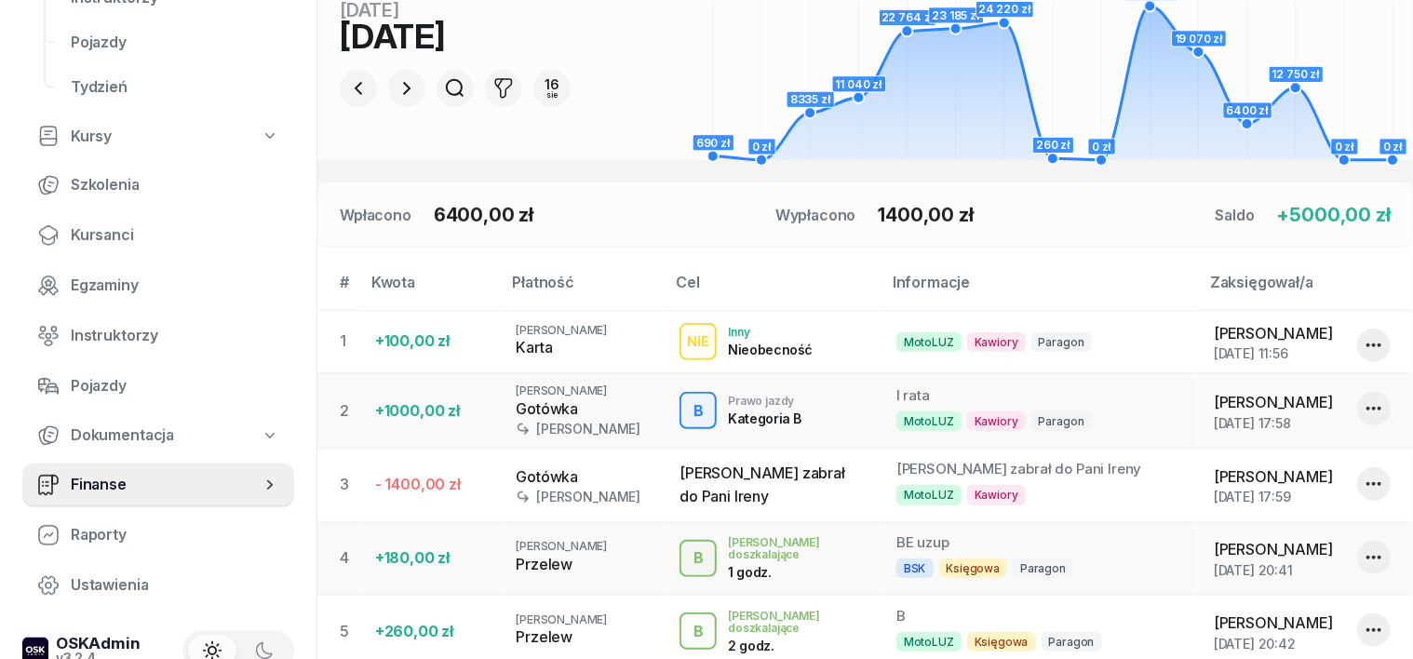
scroll to position [115, 0]
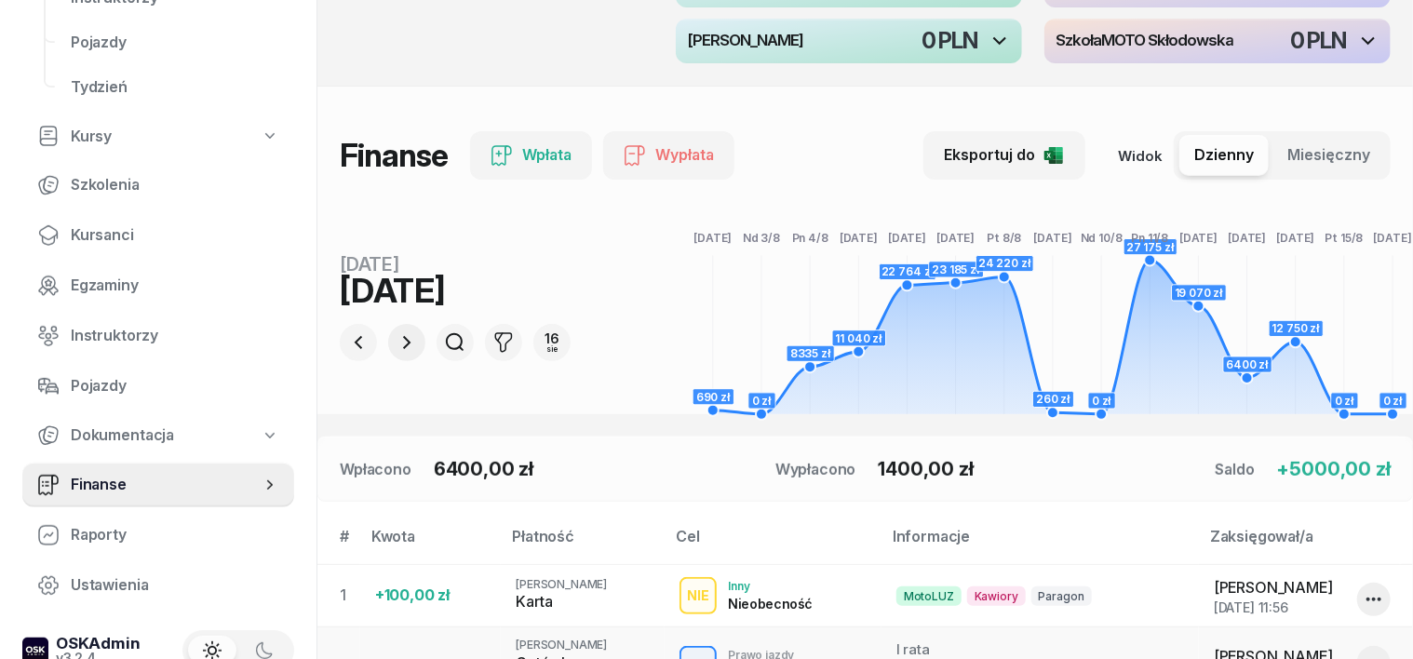
click at [396, 335] on icon "button" at bounding box center [407, 342] width 22 height 22
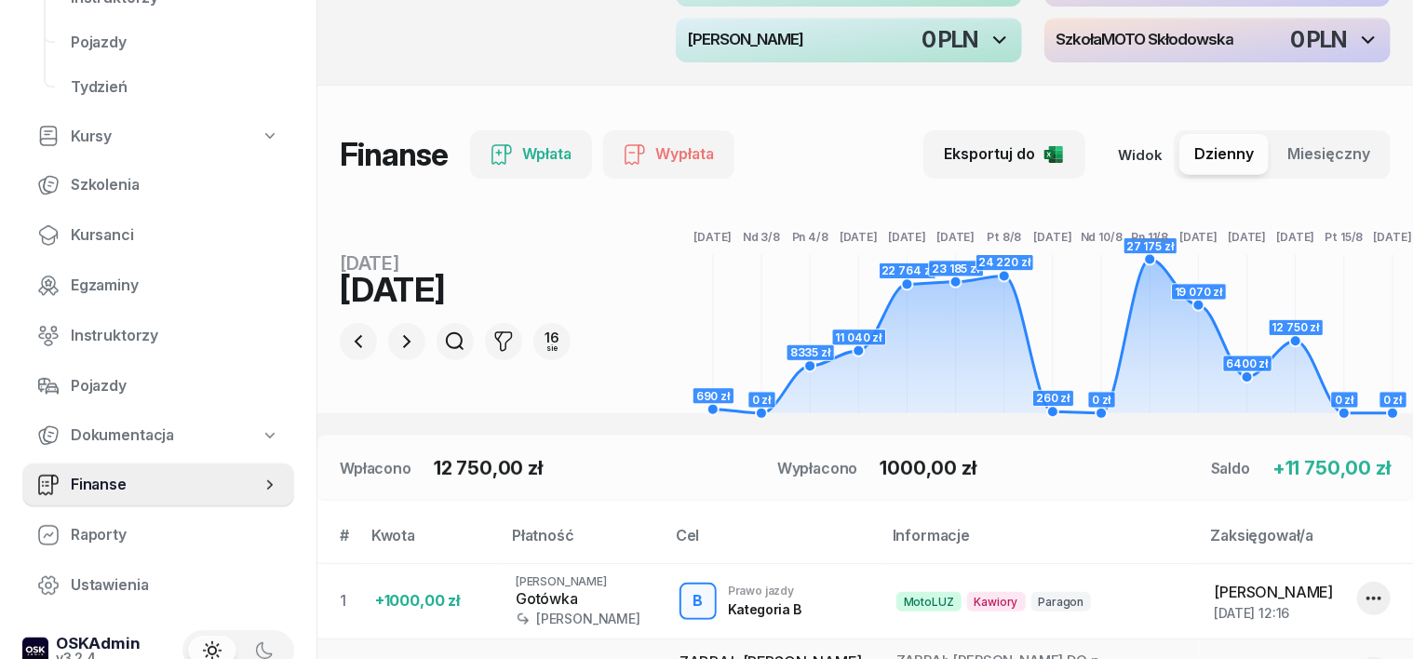
scroll to position [0, 0]
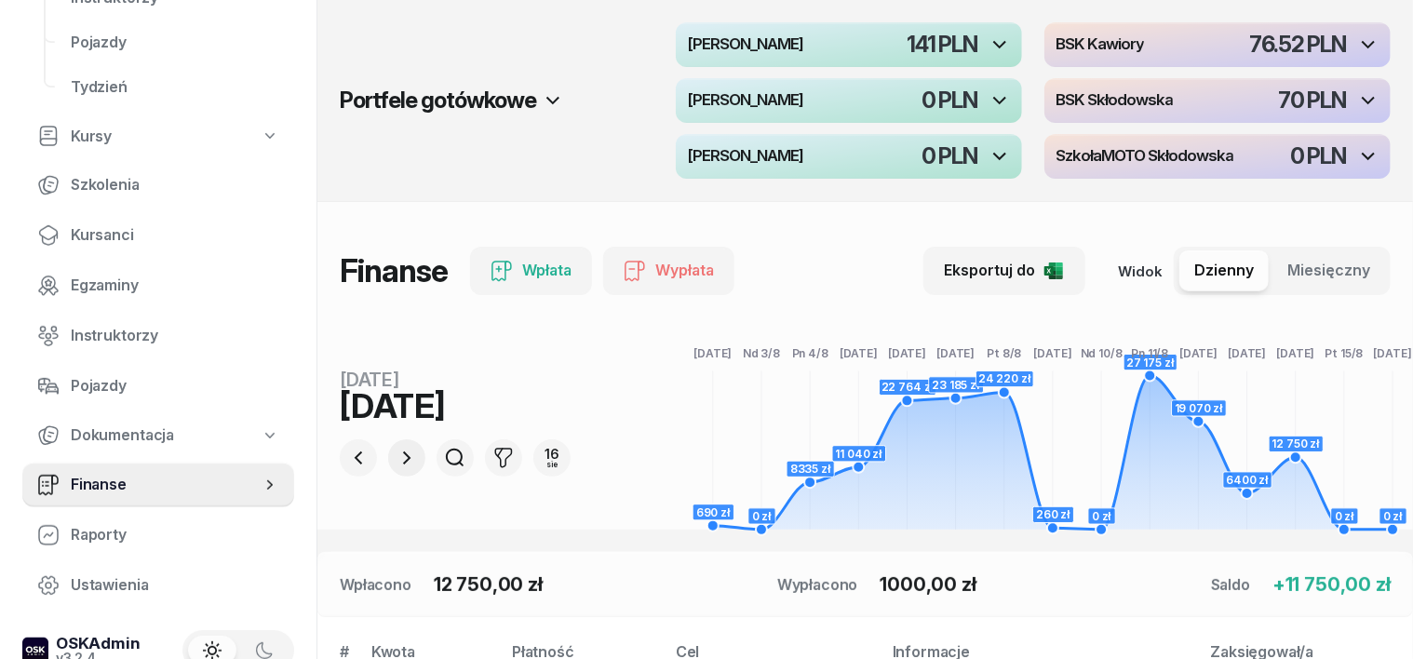
click at [396, 465] on icon "button" at bounding box center [407, 458] width 22 height 22
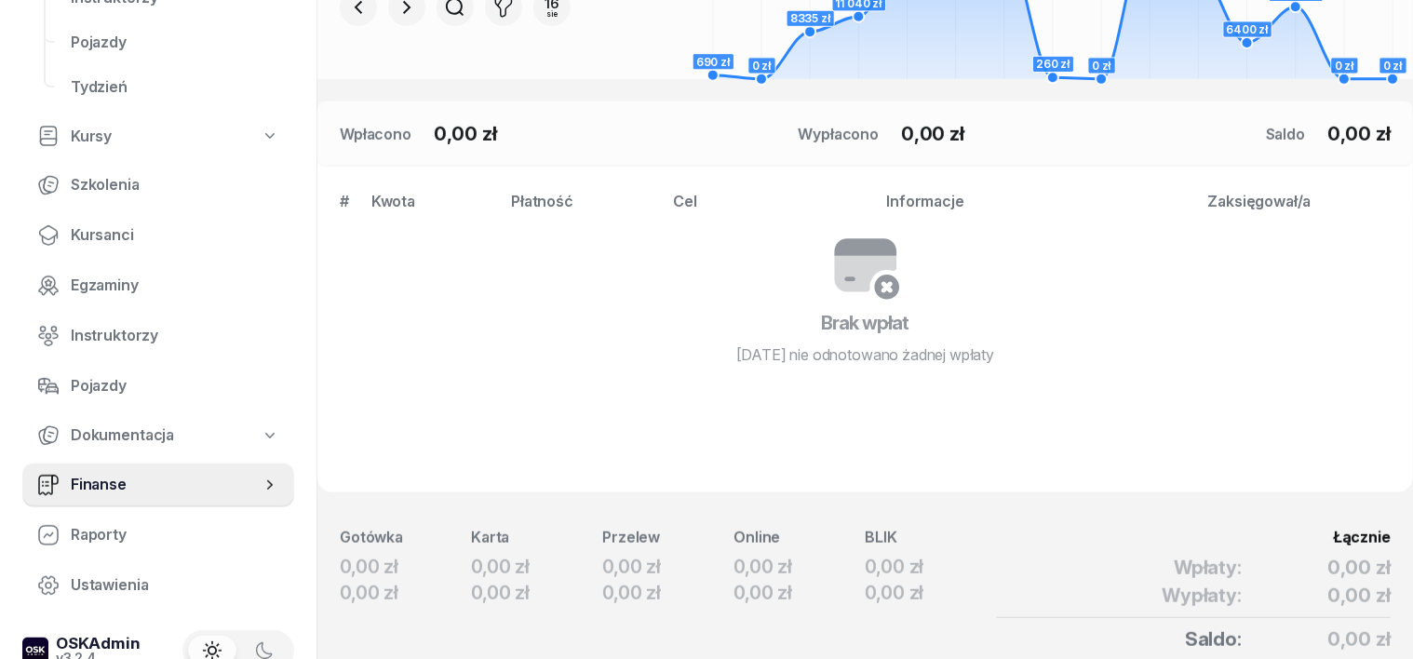
scroll to position [465, 0]
